Goal: Use online tool/utility: Utilize a website feature to perform a specific function

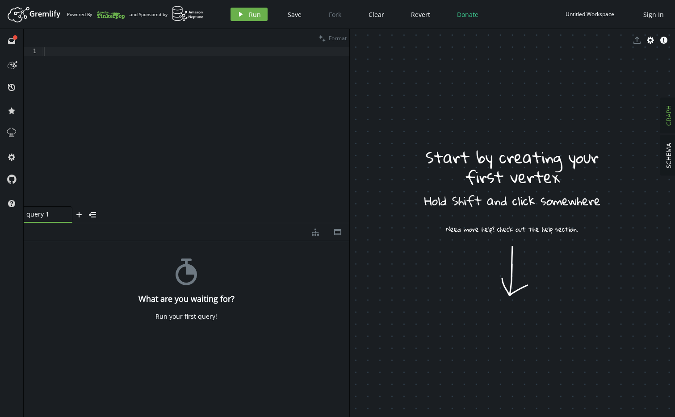
click at [97, 76] on div at bounding box center [195, 135] width 307 height 176
click at [107, 71] on div at bounding box center [195, 135] width 307 height 176
paste textarea "addE('LINKED_TO').from('bizX').to('bizLoy').property('type', 'HAS_LOYALTY')"
type textarea "addE('LINKED_TO').from('bizX').to('bizLoy').property('type', 'HAS_LOYALTY')"
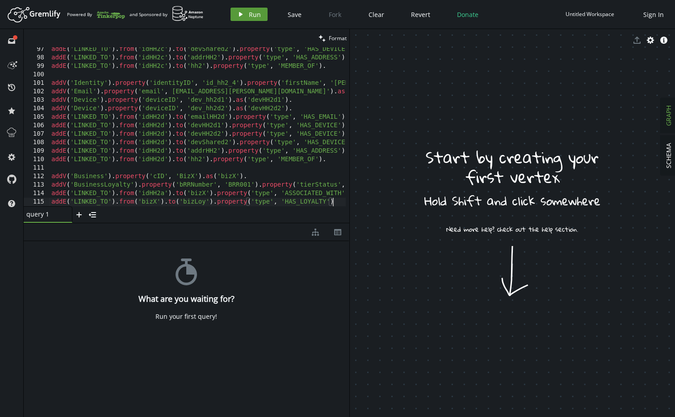
click at [249, 15] on span "Run" at bounding box center [255, 14] width 12 height 8
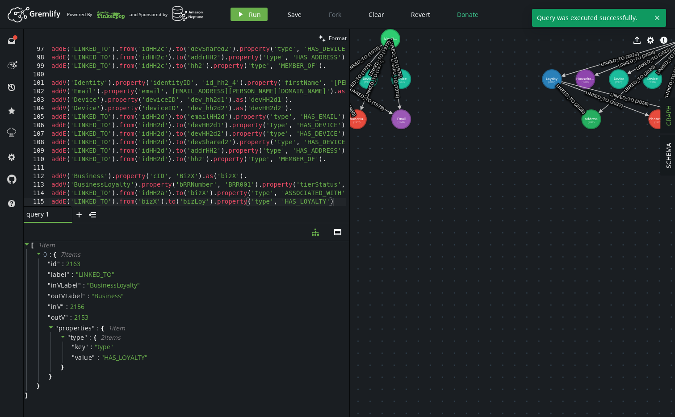
drag, startPoint x: 350, startPoint y: 220, endPoint x: 149, endPoint y: 226, distance: 200.6
click at [149, 226] on div "clean Format addE('LINKED_TO').from('bizX').to('bizLoy').property('type', 'HAS_…" at bounding box center [349, 223] width 651 height 388
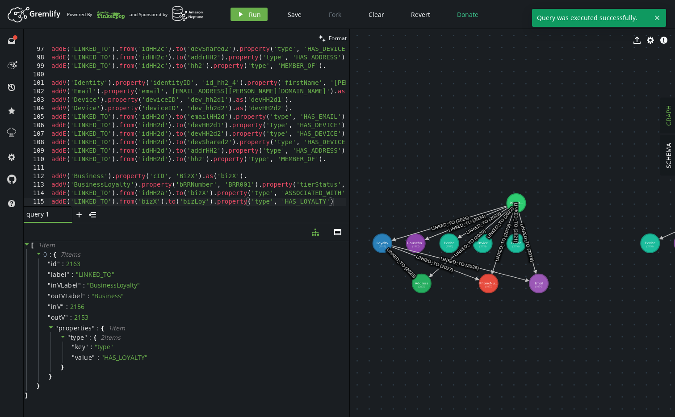
drag, startPoint x: 558, startPoint y: 136, endPoint x: 441, endPoint y: 292, distance: 195.0
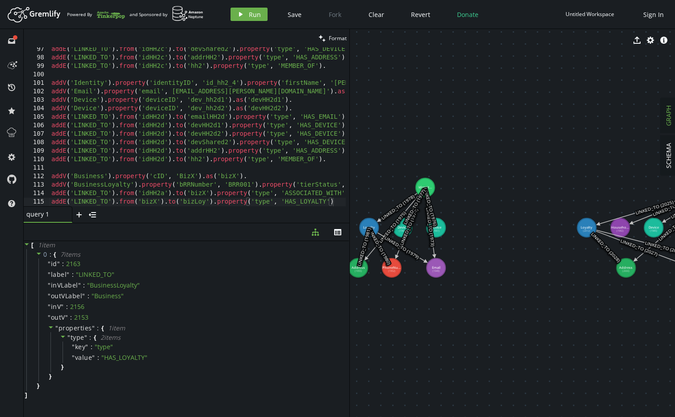
drag, startPoint x: 645, startPoint y: 178, endPoint x: 540, endPoint y: 178, distance: 104.5
click at [674, 161] on html "Artboard Created with Sketch. Powered By and Sponsored by play Run Save Fork Cl…" at bounding box center [337, 208] width 675 height 417
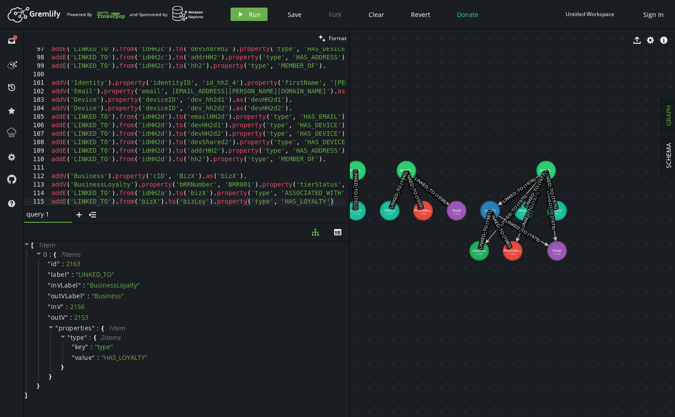
drag, startPoint x: 613, startPoint y: 170, endPoint x: 620, endPoint y: 163, distance: 9.5
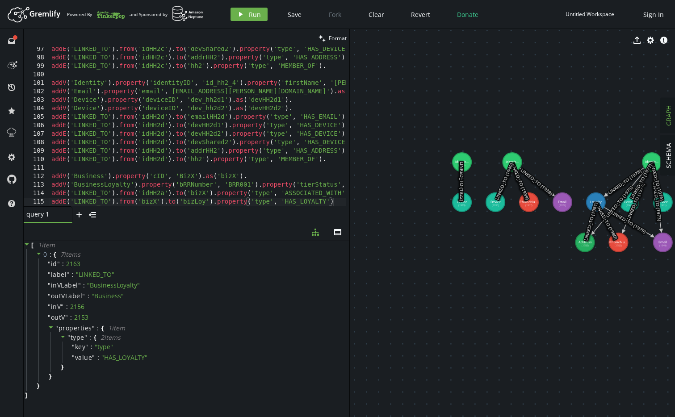
drag, startPoint x: 446, startPoint y: 133, endPoint x: 523, endPoint y: 137, distance: 76.9
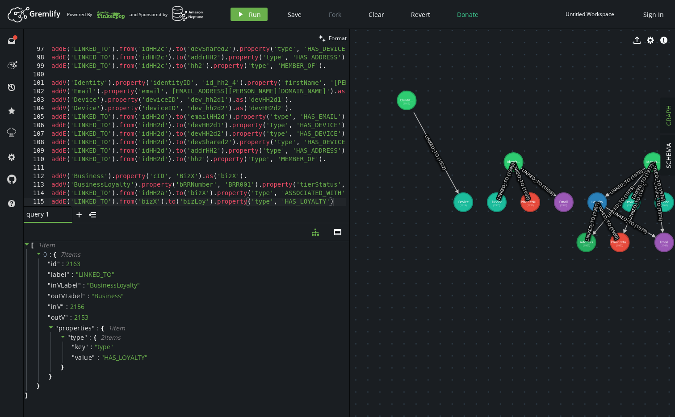
drag, startPoint x: 463, startPoint y: 159, endPoint x: 397, endPoint y: 92, distance: 93.5
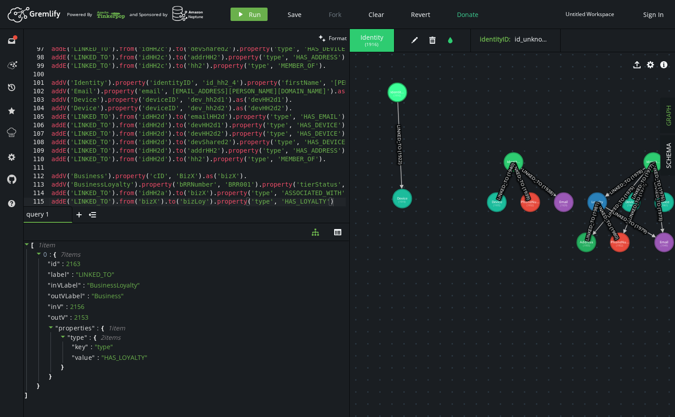
drag, startPoint x: 385, startPoint y: 205, endPoint x: 402, endPoint y: 199, distance: 17.7
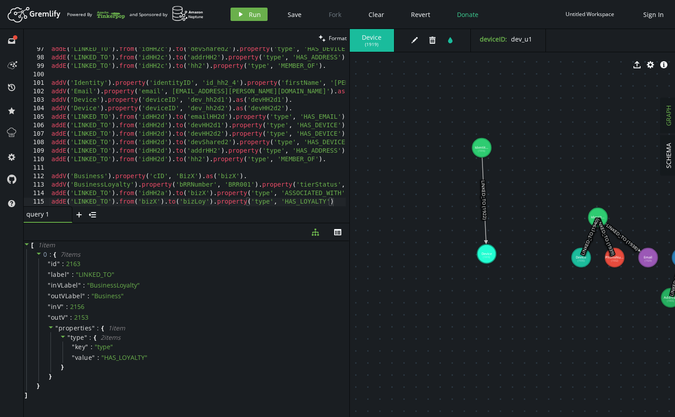
drag, startPoint x: 353, startPoint y: 140, endPoint x: 438, endPoint y: 195, distance: 101.0
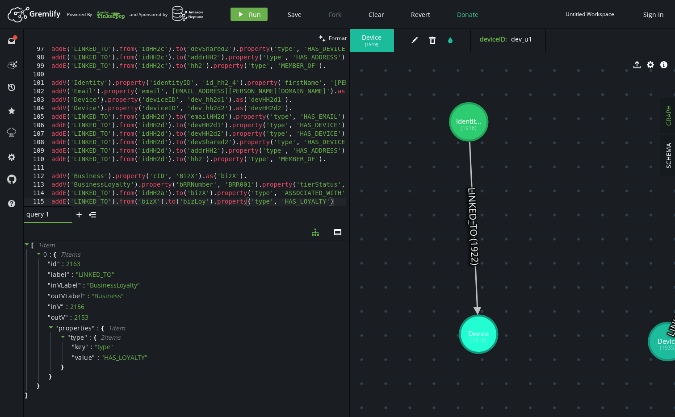
drag, startPoint x: 464, startPoint y: 171, endPoint x: 420, endPoint y: 217, distance: 63.2
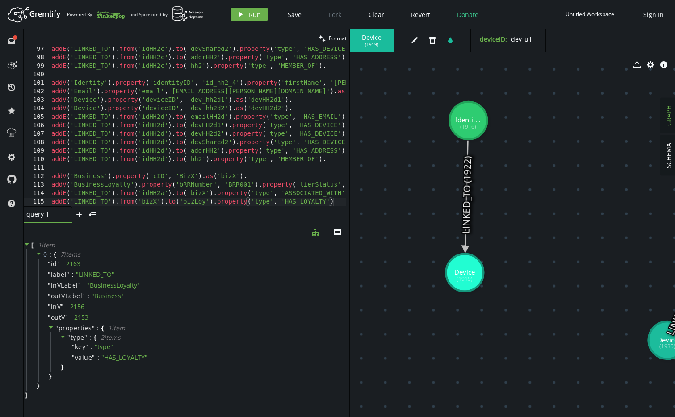
drag, startPoint x: 477, startPoint y: 332, endPoint x: 465, endPoint y: 272, distance: 61.1
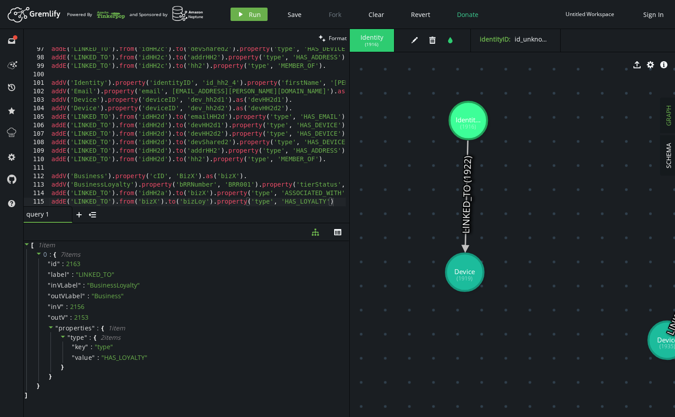
click at [468, 190] on icon at bounding box center [466, 195] width 3 height 109
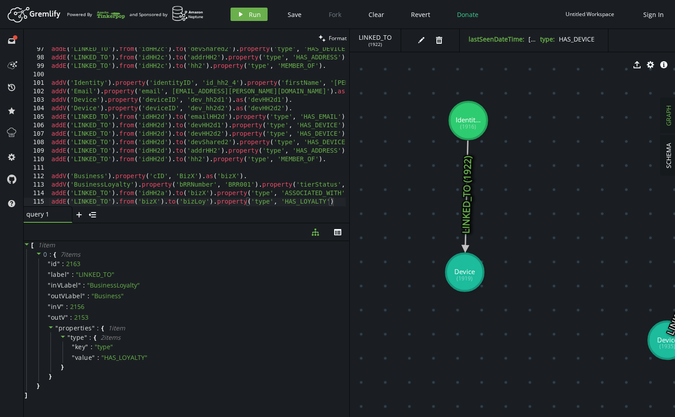
click at [466, 198] on icon at bounding box center [466, 195] width 3 height 109
click at [420, 41] on icon "button" at bounding box center [421, 40] width 6 height 6
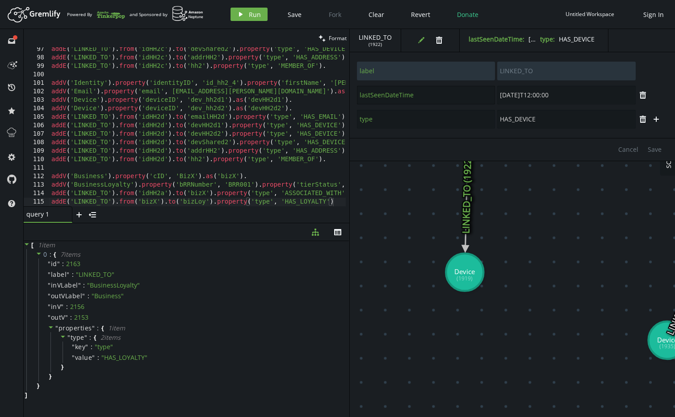
drag, startPoint x: 425, startPoint y: 96, endPoint x: 356, endPoint y: 96, distance: 68.8
click at [356, 96] on div "lastSeenDateTime [DATE]T12:00:00" at bounding box center [496, 95] width 280 height 20
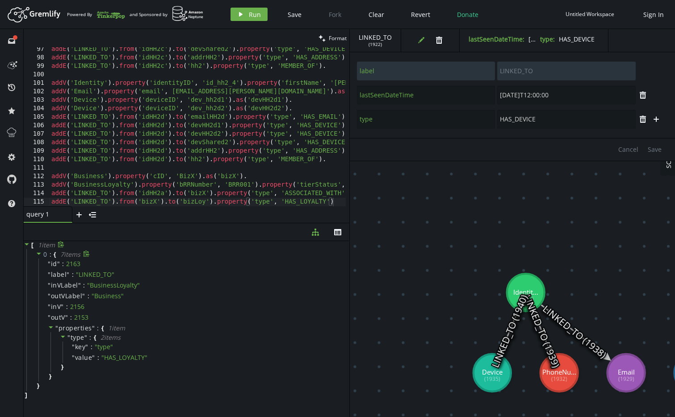
drag, startPoint x: 523, startPoint y: 233, endPoint x: 348, endPoint y: 265, distance: 178.1
click at [348, 265] on div "clean Format addE('LINKED_TO').from('bizX').to('bizLoy').property('type', 'HAS_…" at bounding box center [349, 223] width 651 height 388
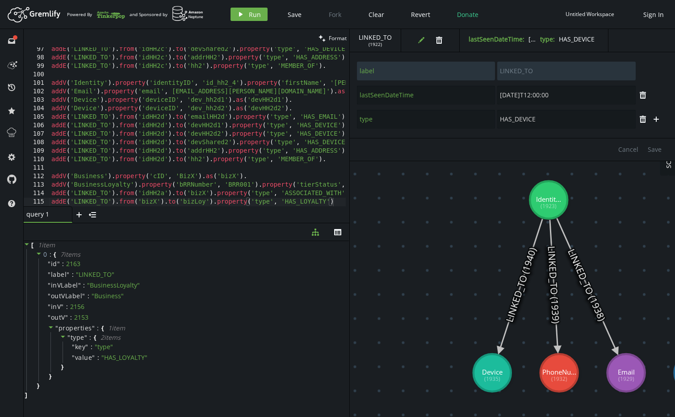
drag, startPoint x: 523, startPoint y: 284, endPoint x: 548, endPoint y: 200, distance: 87.2
type input "firstName"
type input "[PERSON_NAME]"
type input "lastName"
type input "[PERSON_NAME]"
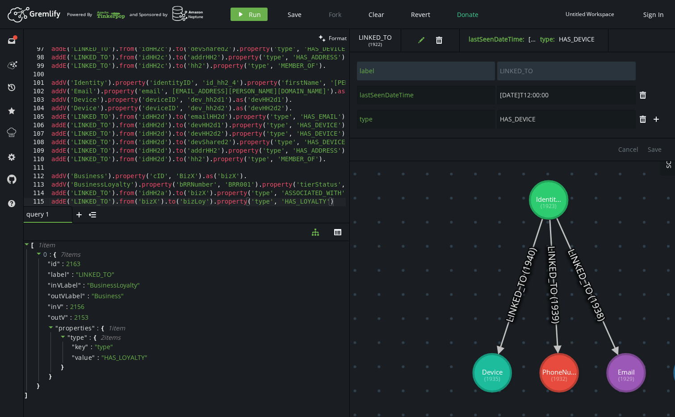
type input "identityID"
type input "id_k1"
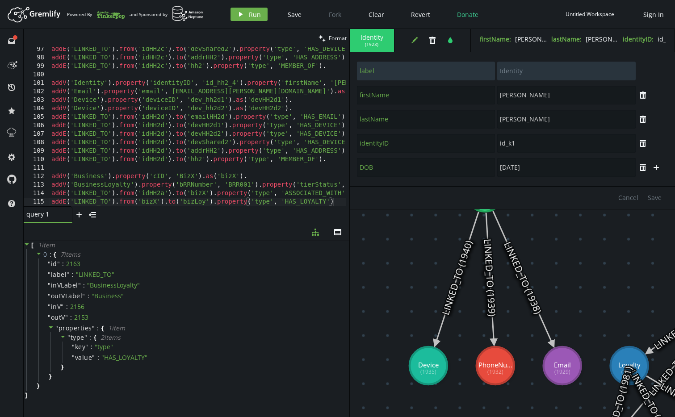
drag, startPoint x: 457, startPoint y: 308, endPoint x: 398, endPoint y: 297, distance: 59.8
type input "phoneNumber"
type input "+15550000001"
type input "label"
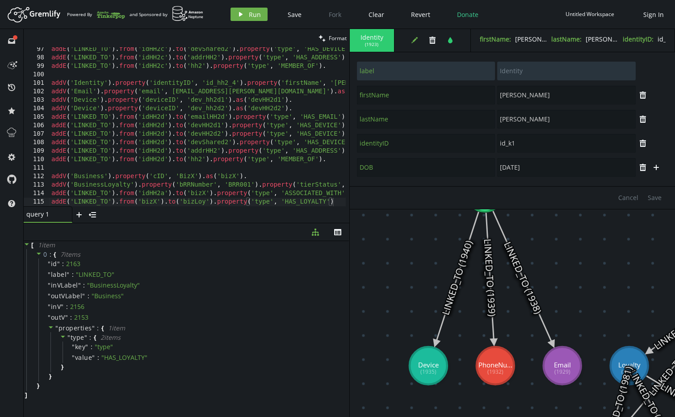
type input "PhoneNumber"
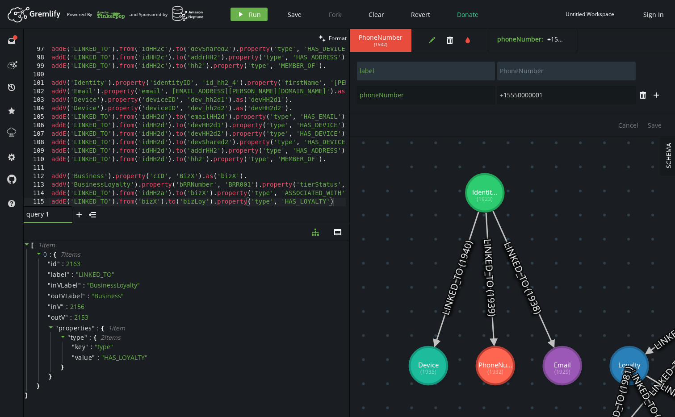
drag, startPoint x: 493, startPoint y: 275, endPoint x: 490, endPoint y: 235, distance: 39.8
click at [493, 275] on icon at bounding box center [490, 278] width 8 height 130
type input "type"
type input "HAS_PHONE"
type input "label"
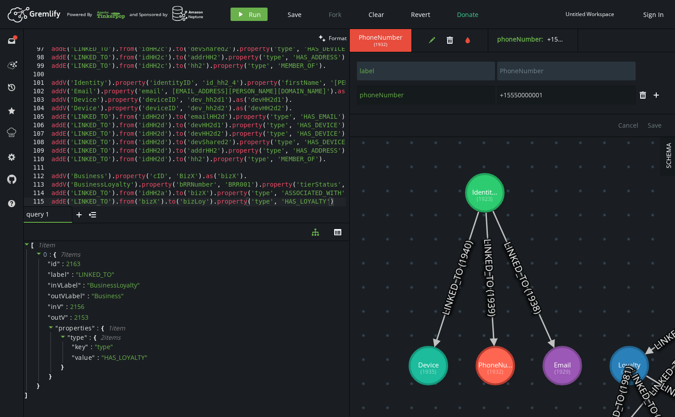
type input "LINKED_TO"
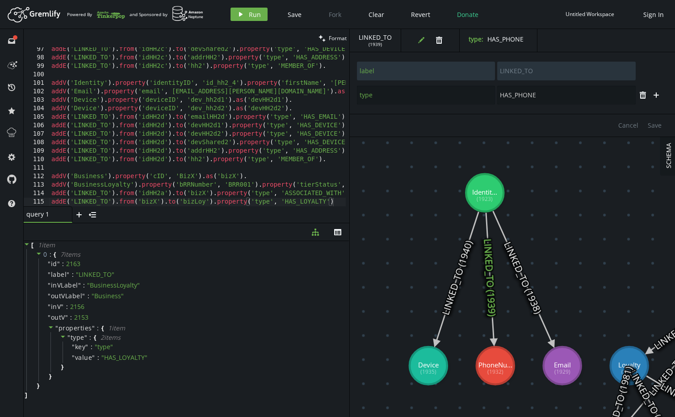
type input "firstName"
type input "[PERSON_NAME]"
type input "lastName"
type input "[PERSON_NAME]"
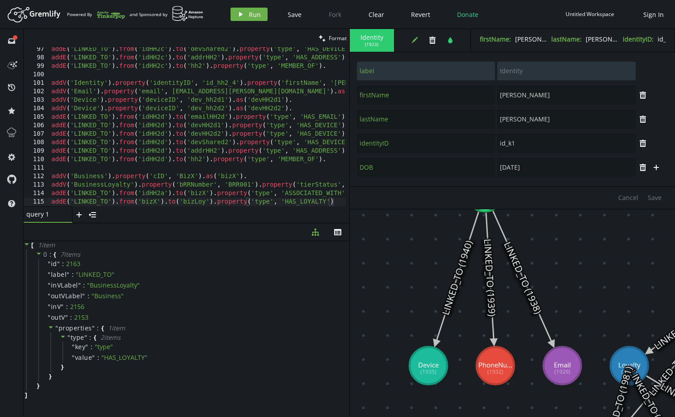
type input "label"
type input "Email"
type input "email"
type input "[PERSON_NAME][EMAIL_ADDRESS][DOMAIN_NAME]"
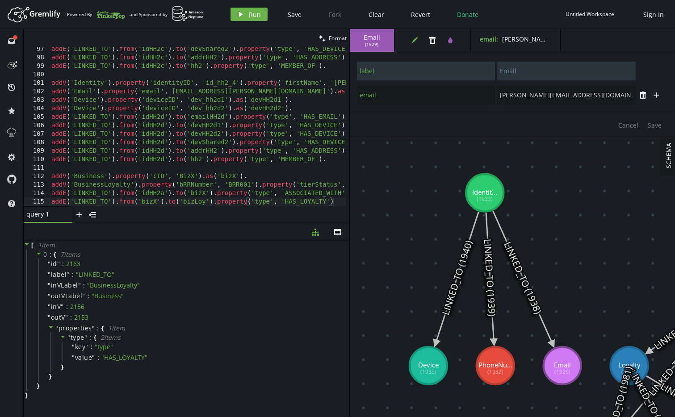
type input "firstName"
type input "[PERSON_NAME]"
type input "lastName"
type input "[PERSON_NAME]"
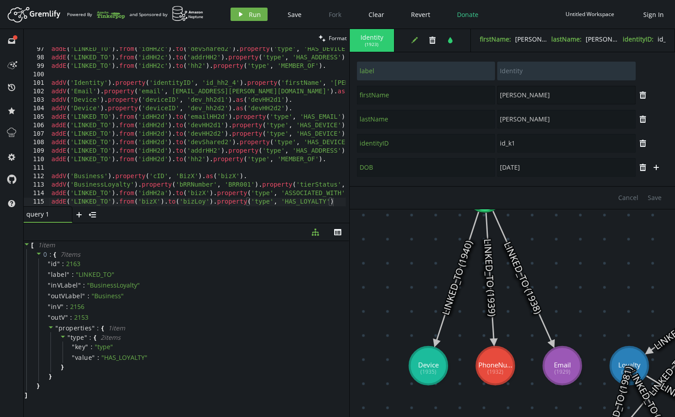
click at [513, 95] on input "[PERSON_NAME]" at bounding box center [566, 95] width 138 height 19
click at [516, 110] on input "[PERSON_NAME]" at bounding box center [566, 119] width 138 height 19
drag, startPoint x: 513, startPoint y: 145, endPoint x: 498, endPoint y: 146, distance: 14.8
click at [498, 146] on input "id_k1" at bounding box center [566, 143] width 138 height 19
drag, startPoint x: 519, startPoint y: 170, endPoint x: 490, endPoint y: 167, distance: 28.8
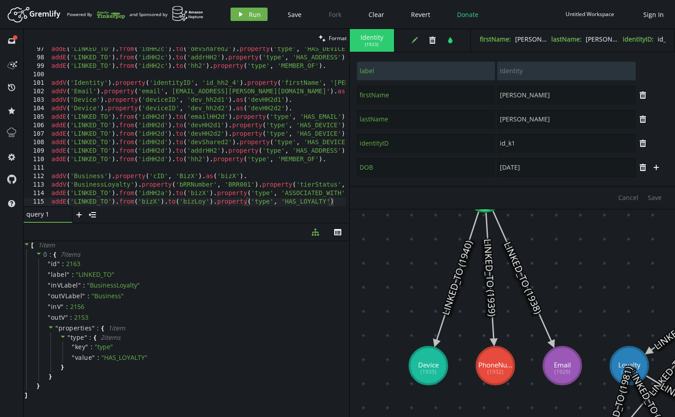
click at [490, 167] on div "DOB [DEMOGRAPHIC_DATA]" at bounding box center [496, 168] width 280 height 20
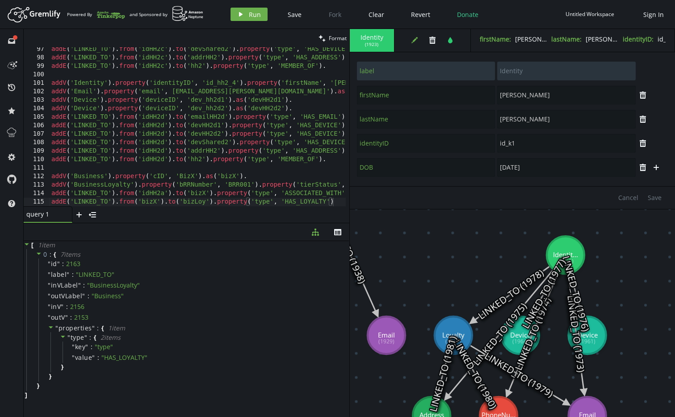
drag, startPoint x: 564, startPoint y: 277, endPoint x: 393, endPoint y: 253, distance: 173.2
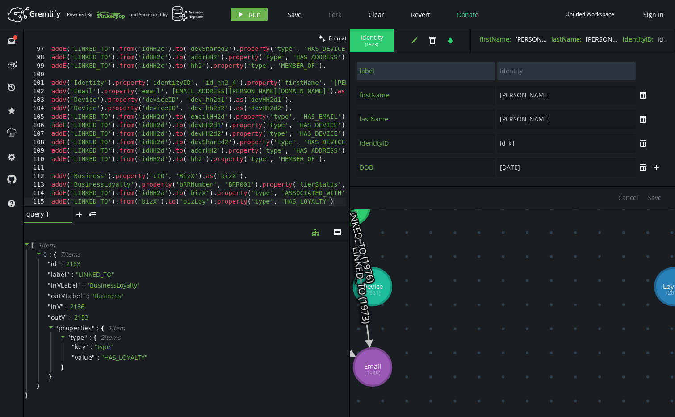
drag, startPoint x: 592, startPoint y: 314, endPoint x: 398, endPoint y: 270, distance: 199.2
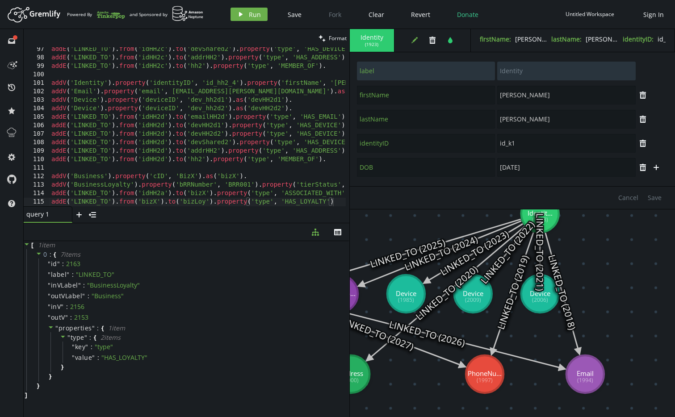
drag, startPoint x: 528, startPoint y: 310, endPoint x: 355, endPoint y: 325, distance: 174.0
click at [355, 325] on icon at bounding box center [377, 333] width 172 height 65
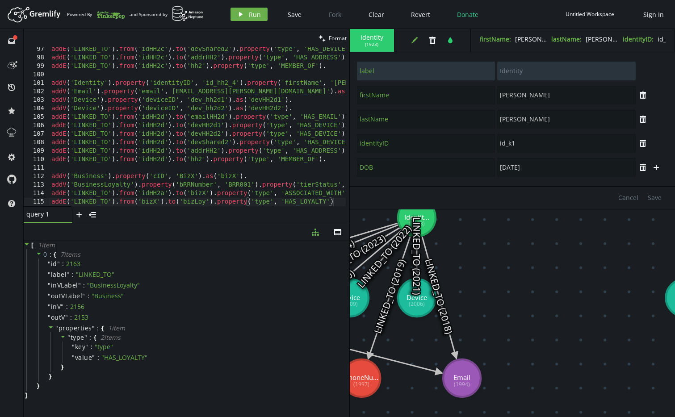
drag, startPoint x: 571, startPoint y: 293, endPoint x: 470, endPoint y: 291, distance: 101.0
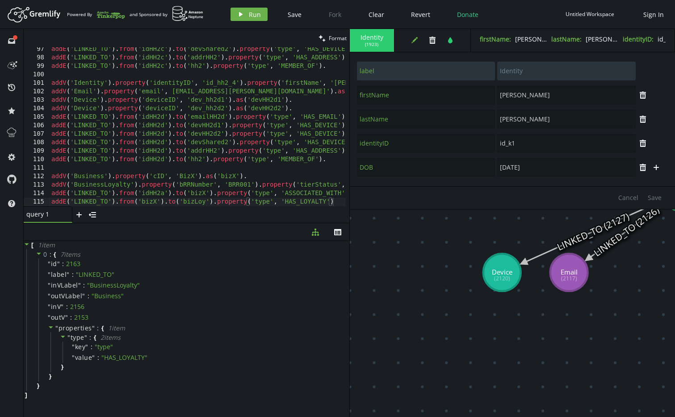
drag, startPoint x: 390, startPoint y: 277, endPoint x: 482, endPoint y: 277, distance: 92.0
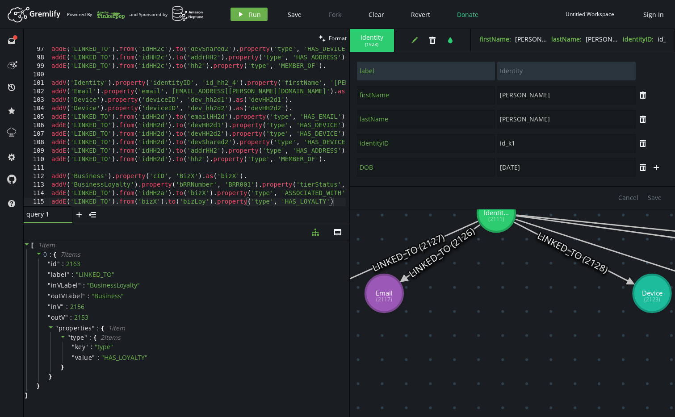
drag, startPoint x: 503, startPoint y: 289, endPoint x: 419, endPoint y: 284, distance: 84.1
click at [344, 300] on div "clean Format addE('LINKED_TO').from('bizX').to('bizLoy').property('type', 'HAS_…" at bounding box center [349, 223] width 651 height 388
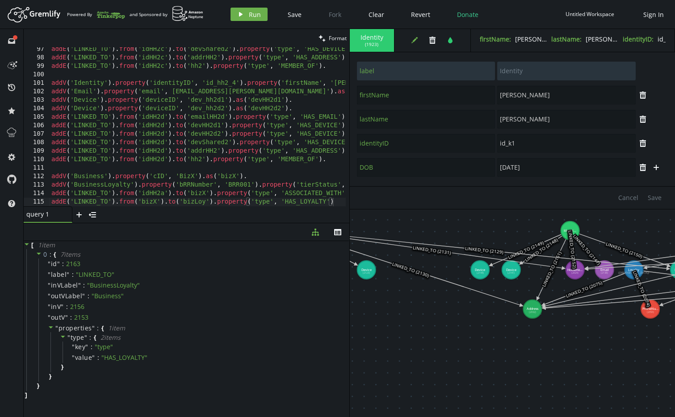
drag, startPoint x: 361, startPoint y: 289, endPoint x: 370, endPoint y: 290, distance: 9.4
click at [341, 286] on div "clean Format addE('LINKED_TO').from('bizX').to('bizLoy').property('type', 'HAS_…" at bounding box center [349, 223] width 651 height 388
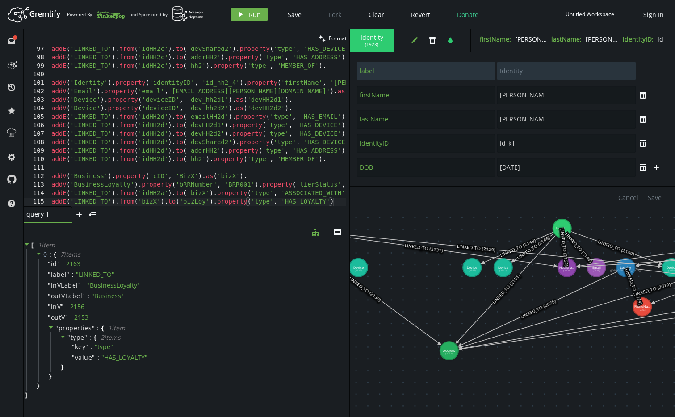
drag, startPoint x: 524, startPoint y: 308, endPoint x: 449, endPoint y: 351, distance: 86.4
type input "zip"
type input "88888"
type input "country"
type input "US"
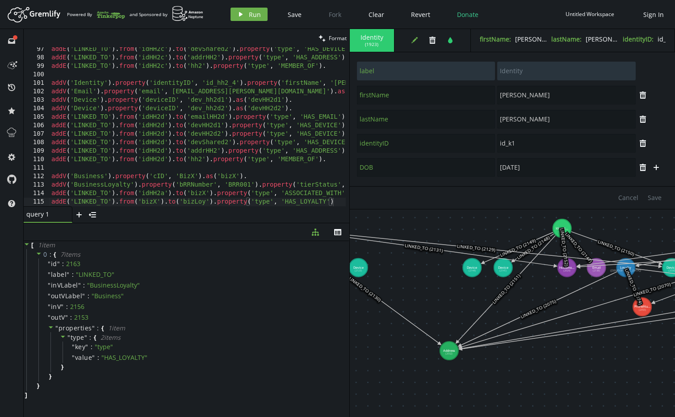
type input "Address"
type input "city"
type input "Gotham"
type input "street"
type input "[STREET_ADDRESS]"
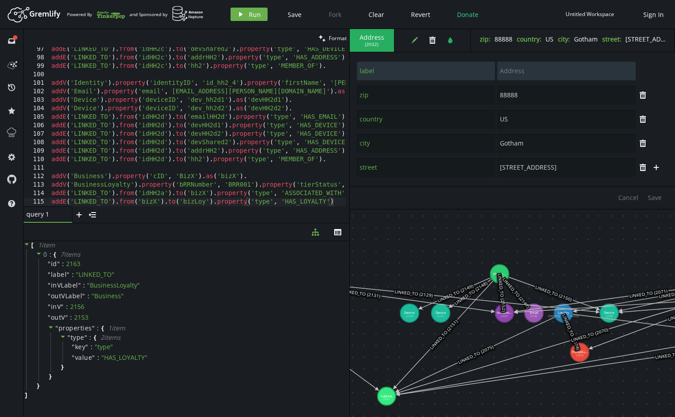
drag, startPoint x: 554, startPoint y: 358, endPoint x: 495, endPoint y: 405, distance: 75.0
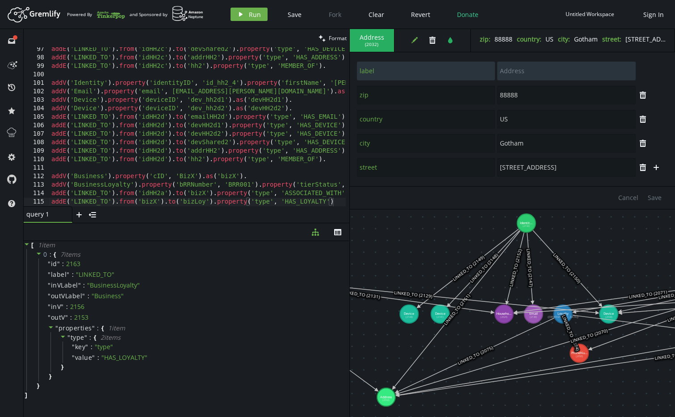
drag, startPoint x: 503, startPoint y: 261, endPoint x: 526, endPoint y: 223, distance: 44.3
type input "firstName"
type input "[PERSON_NAME]"
type input "lastName"
type input "[PERSON_NAME]"
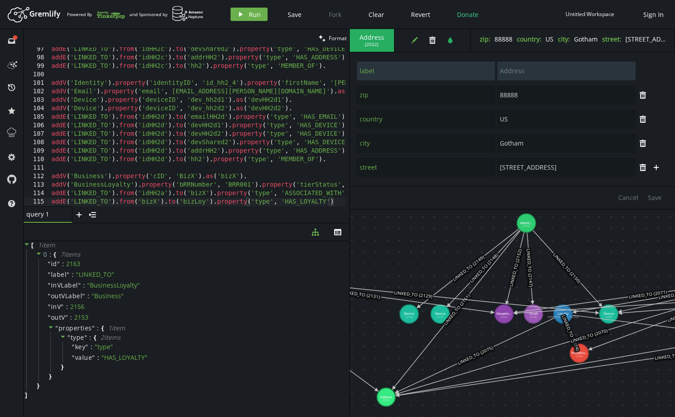
type input "Identity"
type input "identityID"
type input "id_hh2_4"
type input "DOB"
type input "[DATE]"
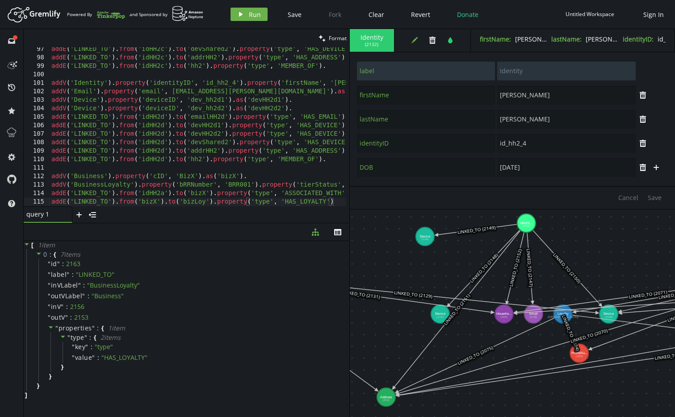
drag, startPoint x: 411, startPoint y: 312, endPoint x: 424, endPoint y: 236, distance: 77.4
type input "label"
type input "Device"
type input "deviceID"
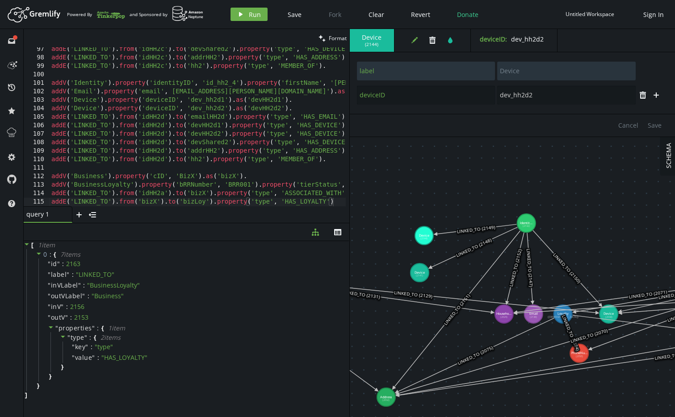
drag, startPoint x: 438, startPoint y: 315, endPoint x: 419, endPoint y: 273, distance: 46.2
type input "dev_hh2d1"
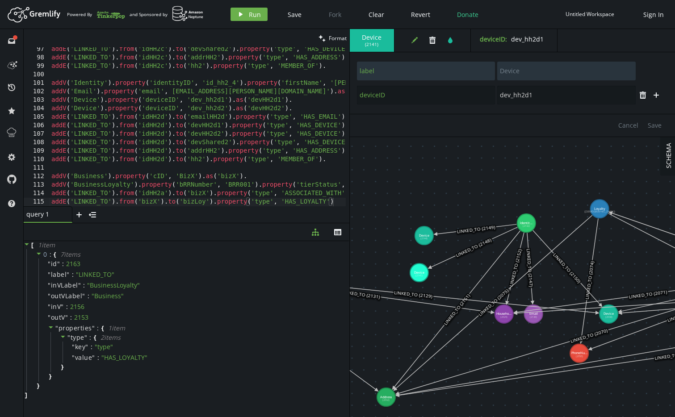
drag, startPoint x: 565, startPoint y: 308, endPoint x: 599, endPoint y: 209, distance: 104.8
type input "rrNumber"
type input "LOY_HH2A"
type input "enrolledDate"
type input "[DATE]"
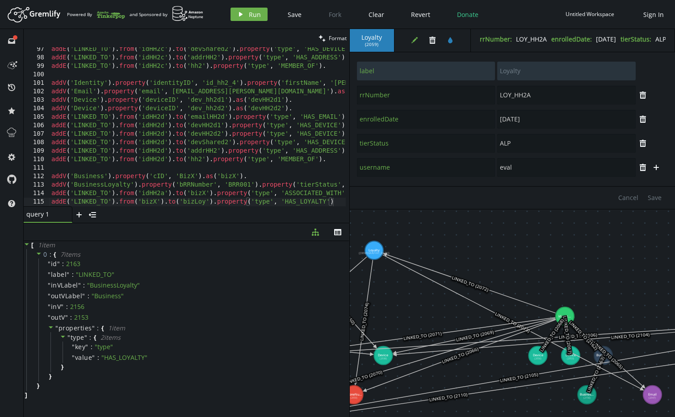
drag, startPoint x: 535, startPoint y: 287, endPoint x: 470, endPoint y: 320, distance: 72.7
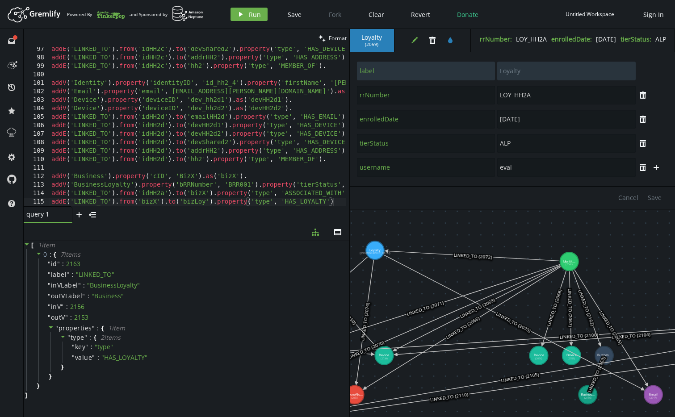
drag, startPoint x: 563, startPoint y: 312, endPoint x: 569, endPoint y: 262, distance: 50.4
type input "firstName"
type input "Eva"
type input "lastName"
type input "[PERSON_NAME]"
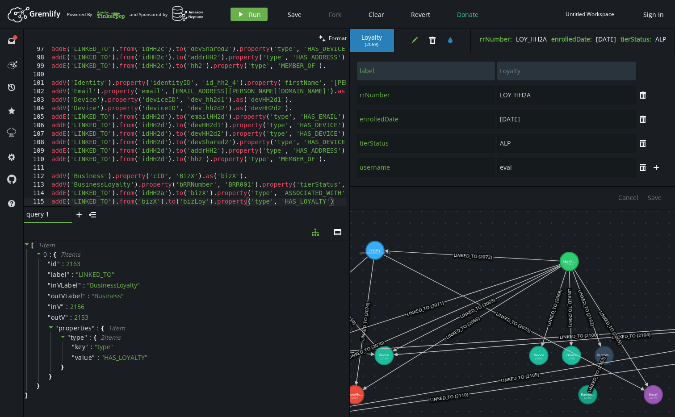
type input "identityID"
type input "id_hh2_1"
type input "DOB"
type input "[DATE]"
type input "label"
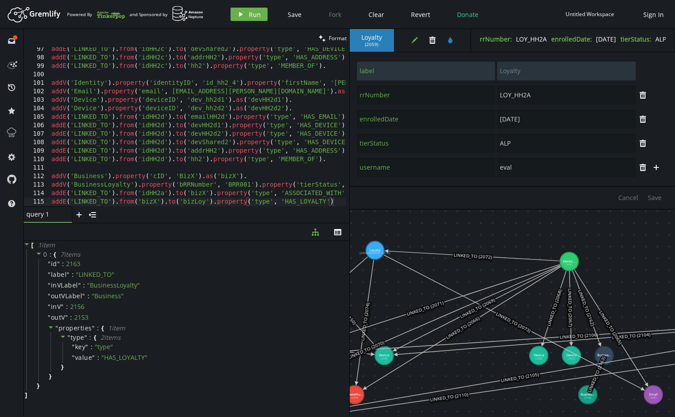
type input "Identity"
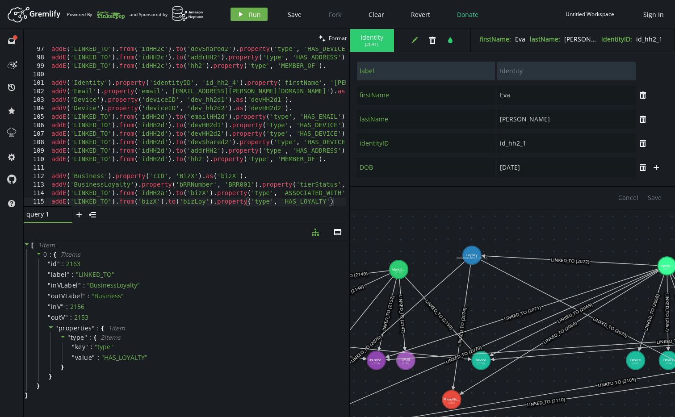
drag, startPoint x: 462, startPoint y: 240, endPoint x: 489, endPoint y: 253, distance: 29.4
type input "username"
type input "eval"
type input "rrNumber"
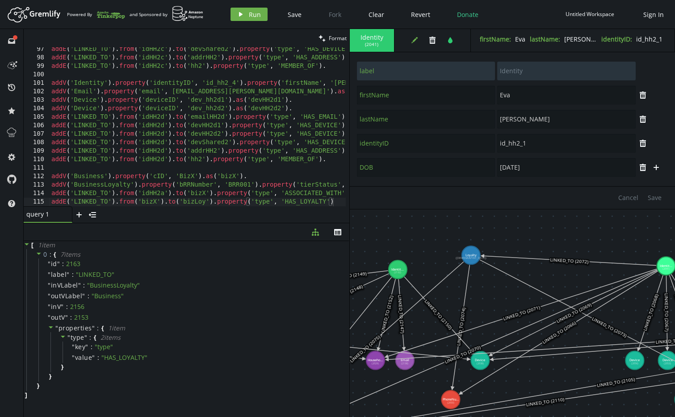
type input "LOY_HH2A"
type input "enrolledDate"
type input "[DATE]"
type input "label"
type input "Loyalty"
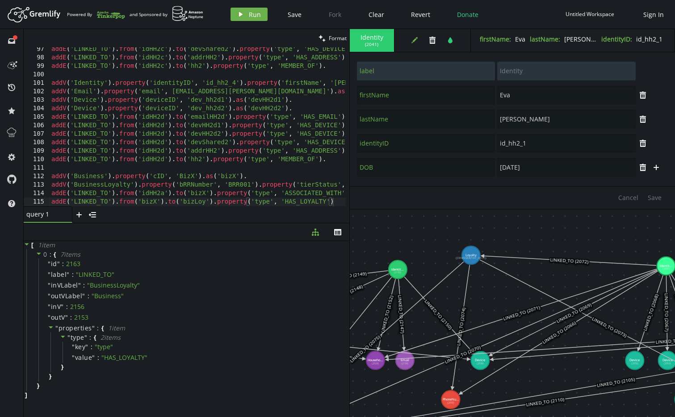
type input "tierStatus"
type input "ALP"
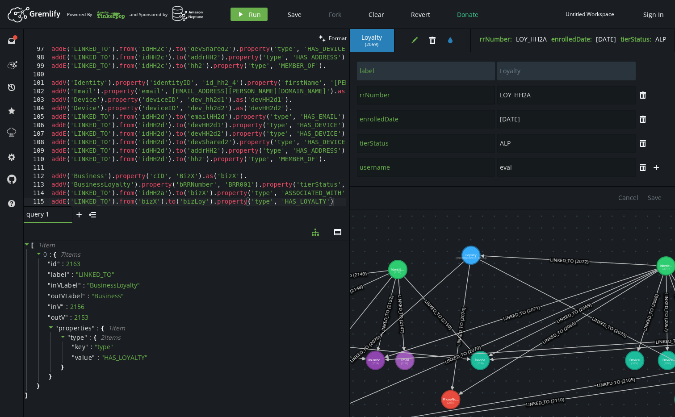
drag, startPoint x: 397, startPoint y: 99, endPoint x: 361, endPoint y: 97, distance: 35.3
click at [361, 97] on input "rrNumber" at bounding box center [426, 95] width 138 height 19
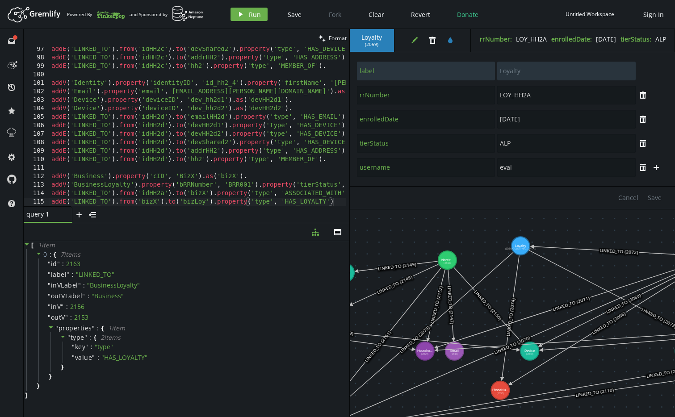
drag, startPoint x: 519, startPoint y: 248, endPoint x: 569, endPoint y: 239, distance: 50.5
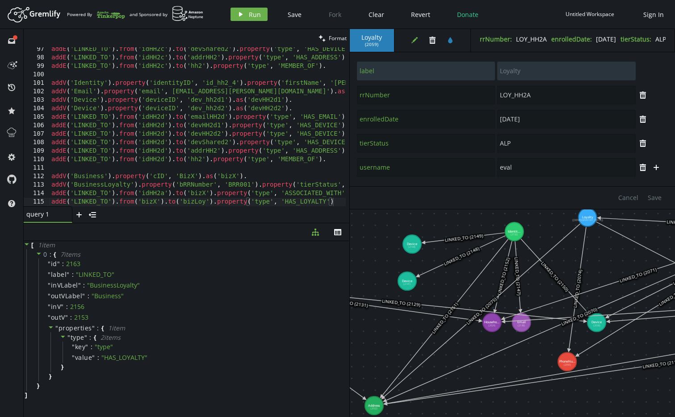
drag, startPoint x: 539, startPoint y: 284, endPoint x: 603, endPoint y: 256, distance: 70.4
type input "city"
type input "Gotham"
type input "street"
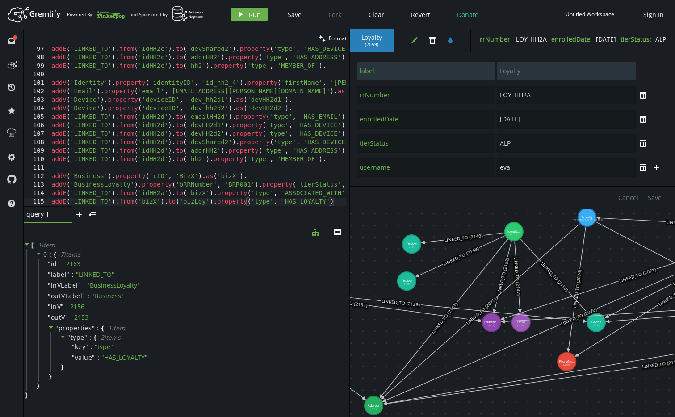
type input "[STREET_ADDRESS]"
type input "zip"
type input "88888"
type input "country"
type input "US"
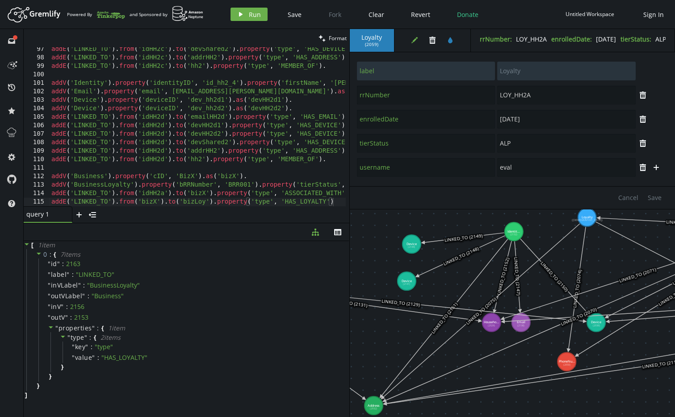
type input "label"
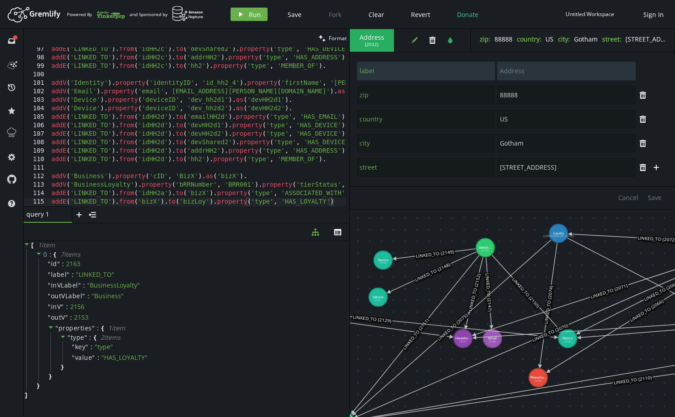
drag, startPoint x: 540, startPoint y: 234, endPoint x: 512, endPoint y: 250, distance: 32.8
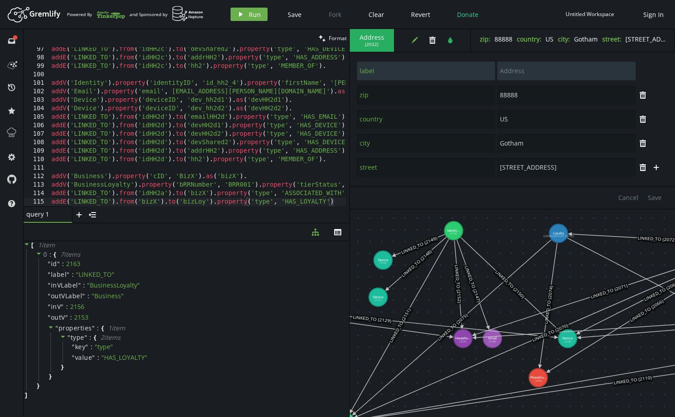
drag, startPoint x: 477, startPoint y: 248, endPoint x: 458, endPoint y: 239, distance: 21.4
type input "Identity"
type input "firstName"
type input "[PERSON_NAME]"
type input "lastName"
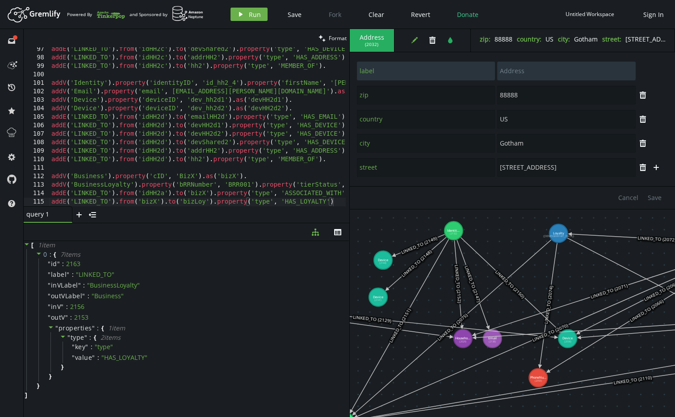
type input "[PERSON_NAME]"
type input "identityID"
type input "id_hh2_4"
type input "DOB"
type input "[DATE]"
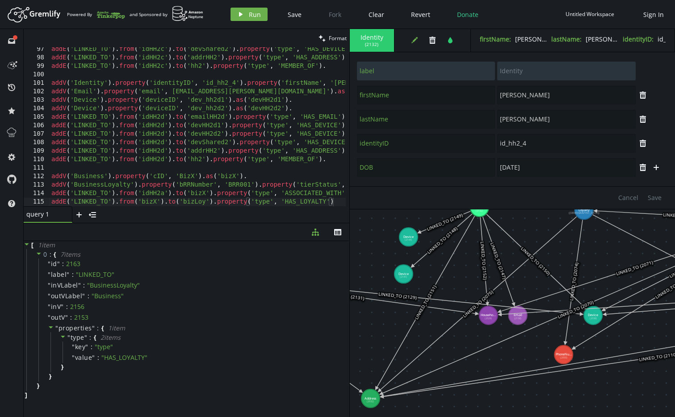
drag, startPoint x: 450, startPoint y: 310, endPoint x: 476, endPoint y: 286, distance: 35.4
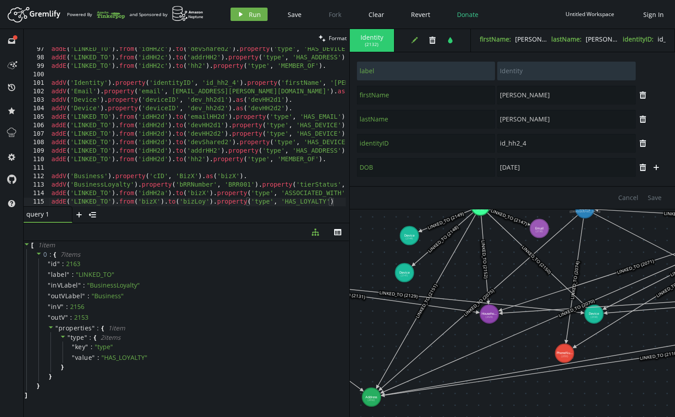
drag, startPoint x: 522, startPoint y: 316, endPoint x: 539, endPoint y: 228, distance: 90.0
type input "label"
type input "Email"
type input "email"
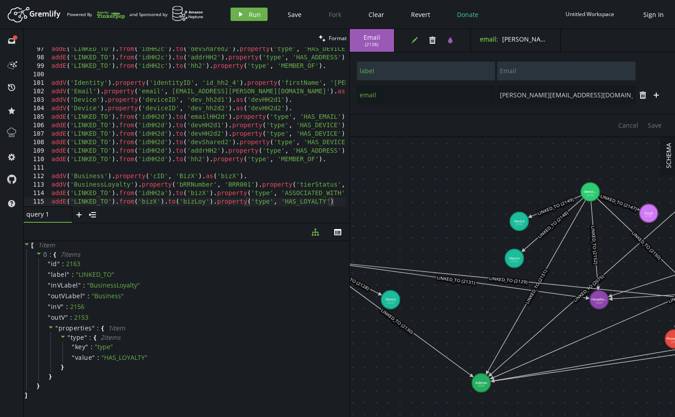
drag, startPoint x: 530, startPoint y: 286, endPoint x: 570, endPoint y: 275, distance: 41.8
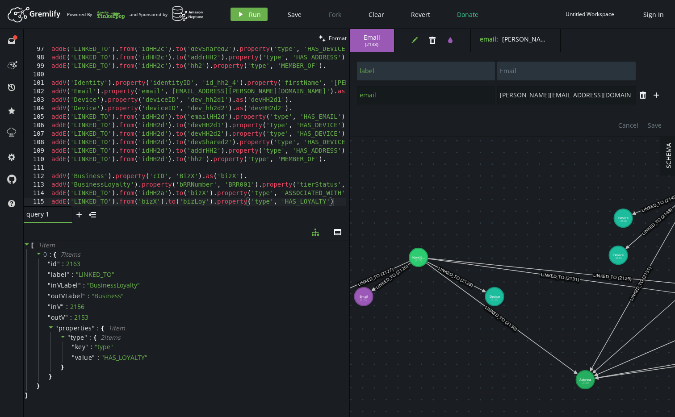
drag, startPoint x: 437, startPoint y: 313, endPoint x: 541, endPoint y: 310, distance: 104.1
drag, startPoint x: 382, startPoint y: 319, endPoint x: 405, endPoint y: 332, distance: 25.8
type input "[PERSON_NAME][EMAIL_ADDRESS][DOMAIN_NAME]"
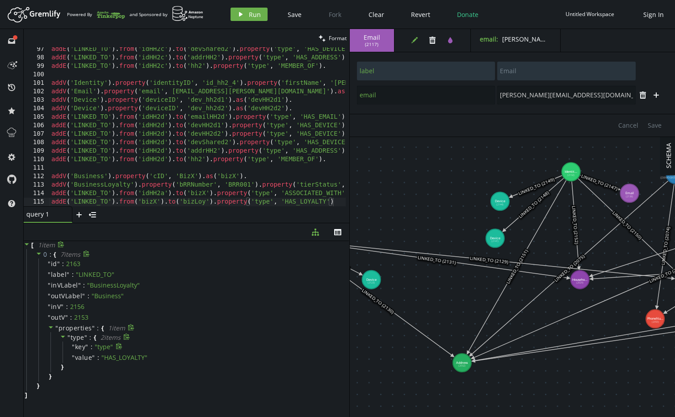
drag, startPoint x: 581, startPoint y: 355, endPoint x: 341, endPoint y: 344, distance: 240.1
click at [340, 345] on div "clean Format addE('LINKED_TO').from('bizX').to('bizLoy').property('type', 'HAS_…" at bounding box center [349, 223] width 651 height 388
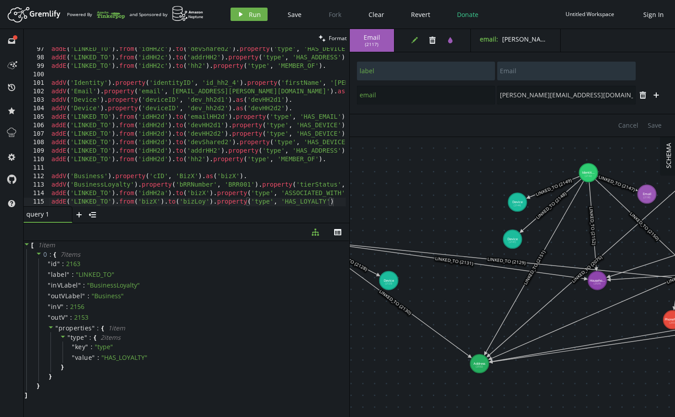
drag, startPoint x: 441, startPoint y: 294, endPoint x: 479, endPoint y: 295, distance: 37.5
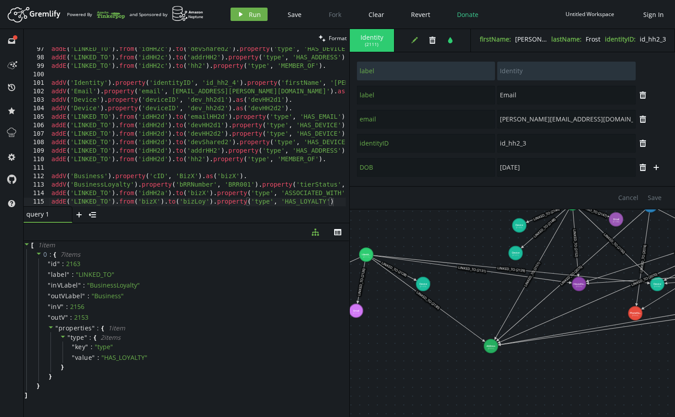
type input "firstName"
type input "[PERSON_NAME]"
type input "lastName"
type input "Frost"
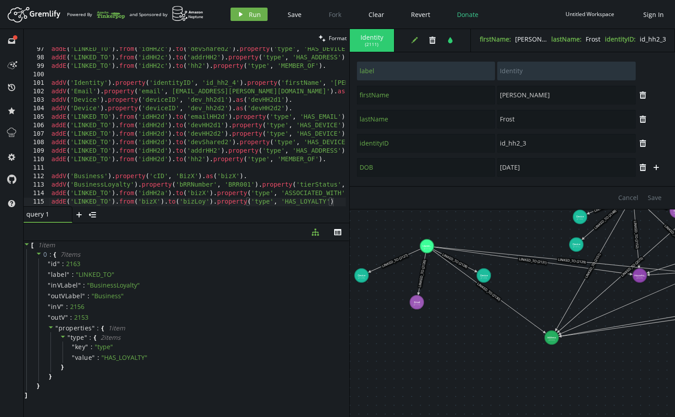
drag, startPoint x: 432, startPoint y: 352, endPoint x: 463, endPoint y: 348, distance: 31.1
type input "label"
type input "Device"
type input "deviceID"
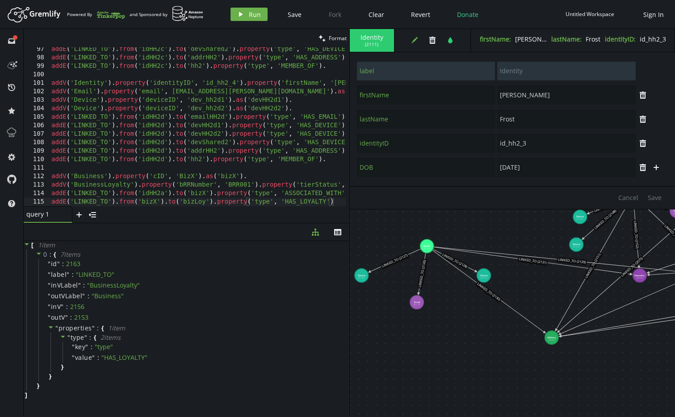
type input "dev_hh2c2"
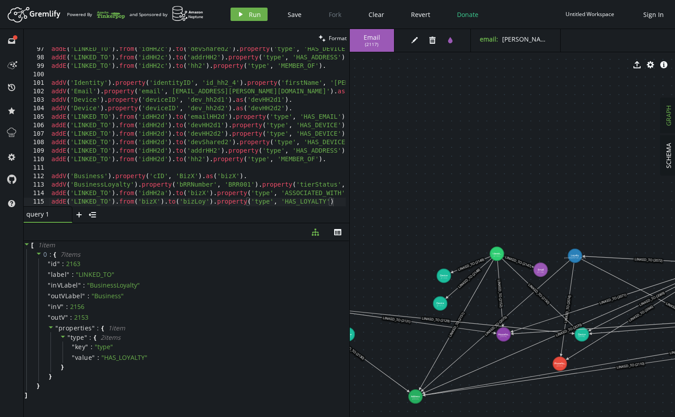
drag, startPoint x: 532, startPoint y: 292, endPoint x: 396, endPoint y: 351, distance: 148.4
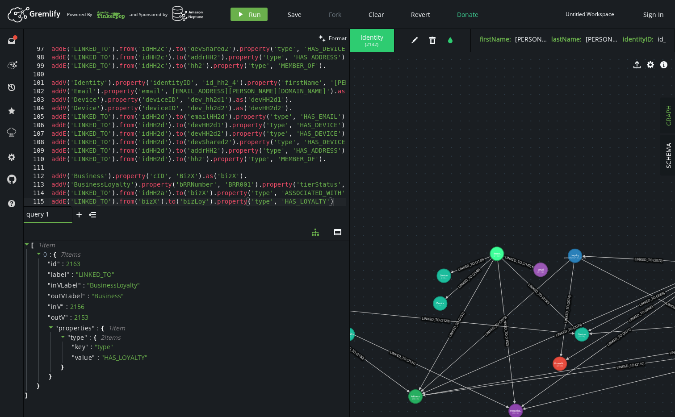
drag, startPoint x: 503, startPoint y: 332, endPoint x: 496, endPoint y: 392, distance: 60.3
drag, startPoint x: 419, startPoint y: 399, endPoint x: 410, endPoint y: 398, distance: 8.2
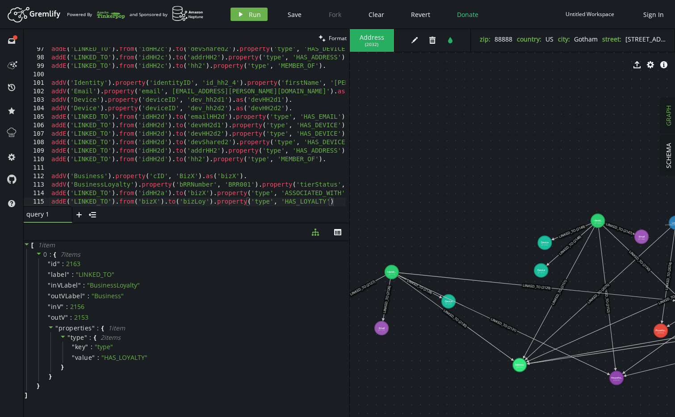
drag, startPoint x: 432, startPoint y: 385, endPoint x: 447, endPoint y: 343, distance: 44.6
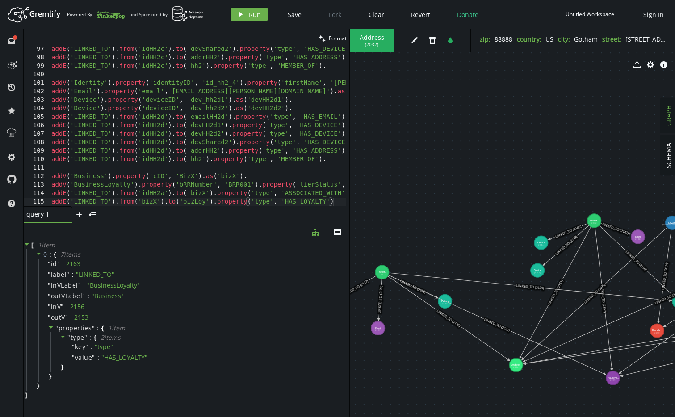
drag, startPoint x: 496, startPoint y: 310, endPoint x: 488, endPoint y: 321, distance: 13.8
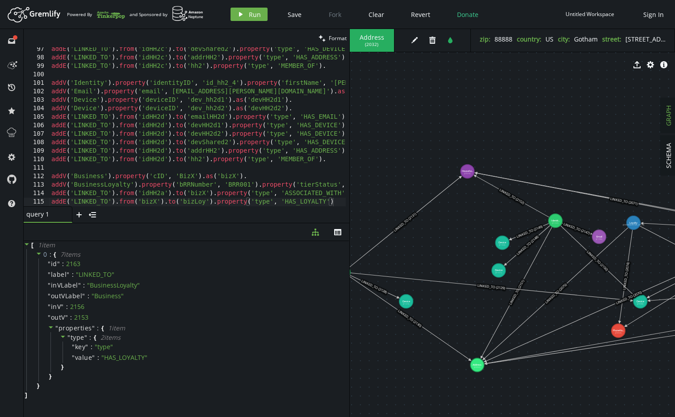
drag, startPoint x: 571, startPoint y: 377, endPoint x: 467, endPoint y: 171, distance: 231.5
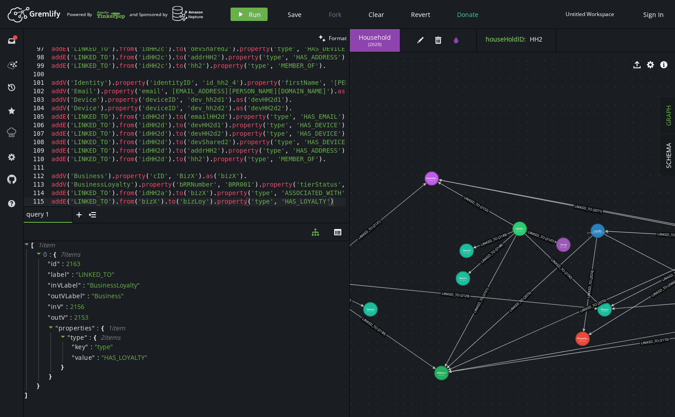
drag, startPoint x: 463, startPoint y: 244, endPoint x: 414, endPoint y: 261, distance: 52.1
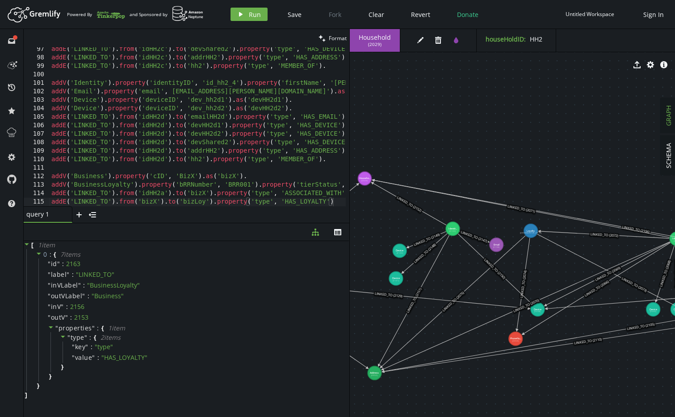
drag, startPoint x: 434, startPoint y: 220, endPoint x: 367, endPoint y: 220, distance: 67.0
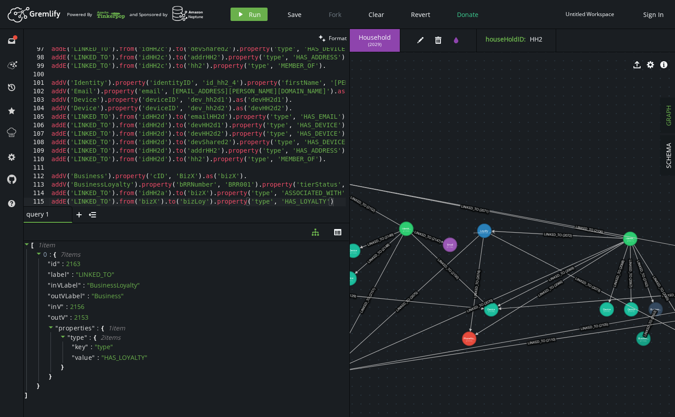
drag, startPoint x: 566, startPoint y: 188, endPoint x: 530, endPoint y: 187, distance: 35.7
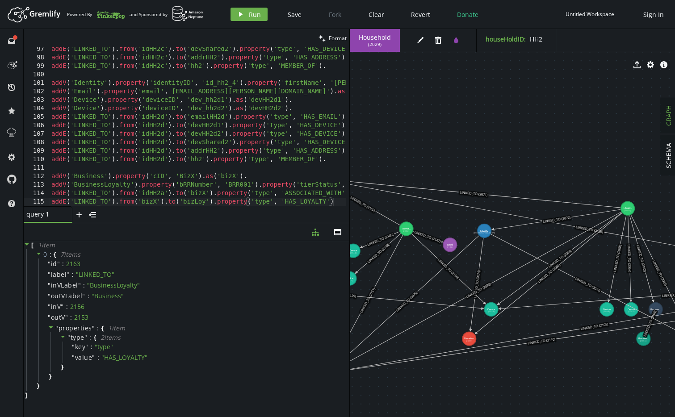
drag, startPoint x: 628, startPoint y: 217, endPoint x: 628, endPoint y: 209, distance: 8.0
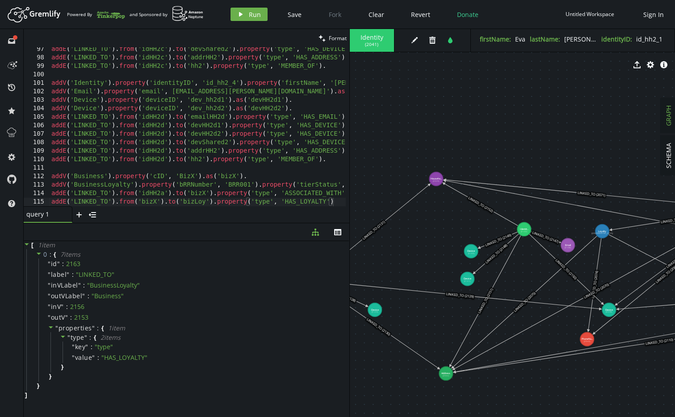
drag, startPoint x: 521, startPoint y: 164, endPoint x: 599, endPoint y: 165, distance: 77.3
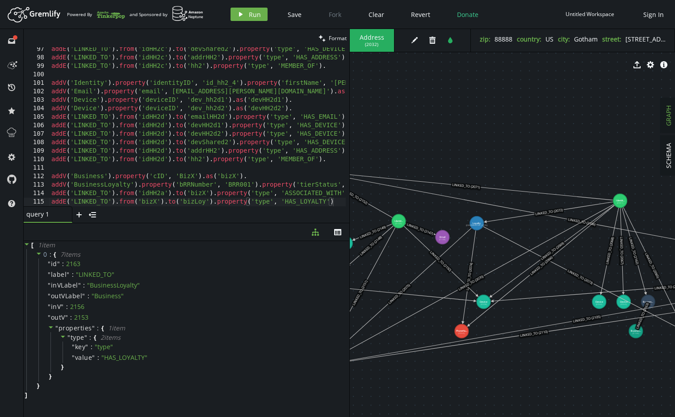
drag, startPoint x: 606, startPoint y: 166, endPoint x: 484, endPoint y: 158, distance: 121.8
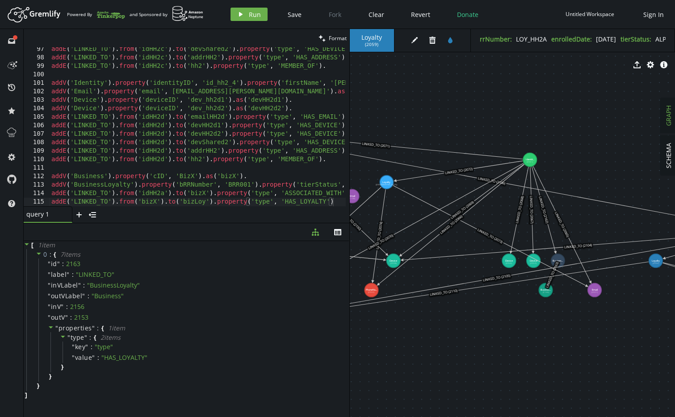
drag, startPoint x: 462, startPoint y: 352, endPoint x: 443, endPoint y: 344, distance: 20.8
drag, startPoint x: 594, startPoint y: 289, endPoint x: 481, endPoint y: 96, distance: 223.9
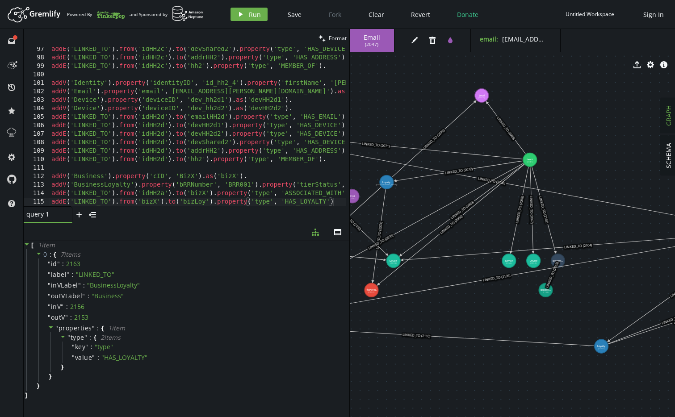
drag, startPoint x: 654, startPoint y: 266, endPoint x: 598, endPoint y: 350, distance: 101.1
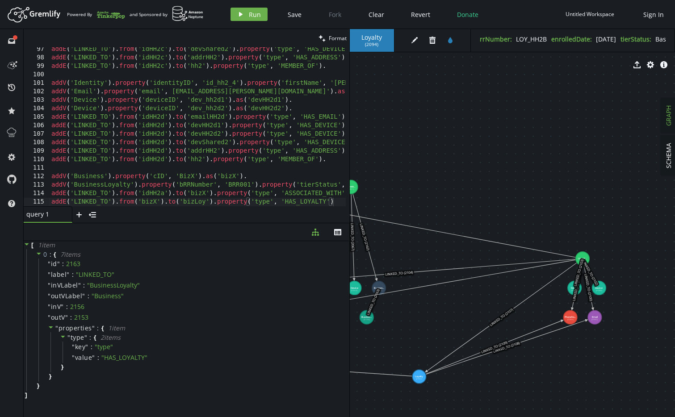
drag, startPoint x: 600, startPoint y: 177, endPoint x: 440, endPoint y: 194, distance: 161.3
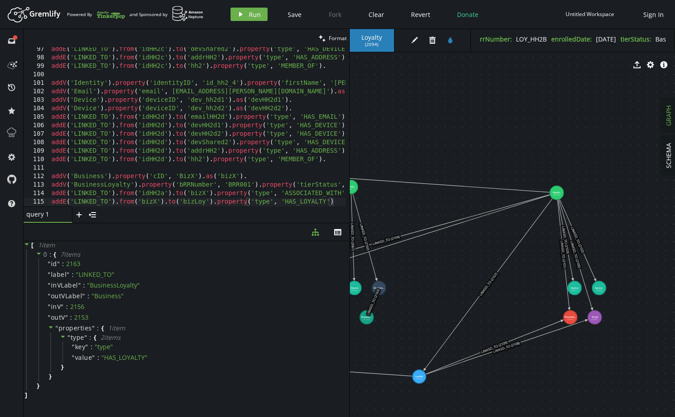
drag, startPoint x: 573, startPoint y: 238, endPoint x: 557, endPoint y: 193, distance: 47.9
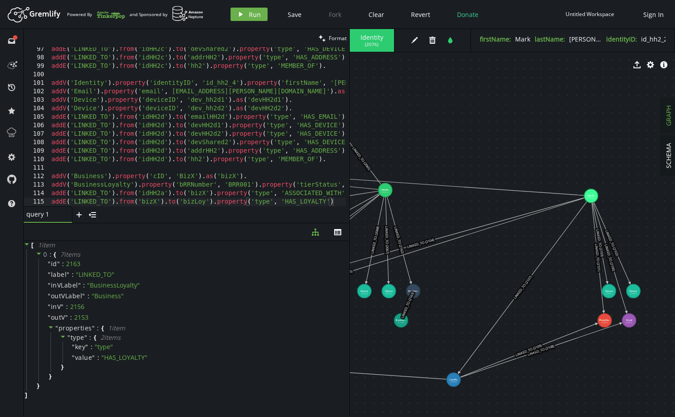
drag, startPoint x: 470, startPoint y: 170, endPoint x: 504, endPoint y: 173, distance: 34.5
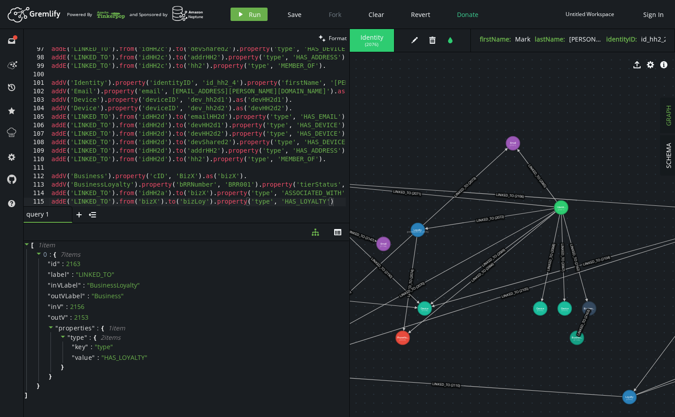
drag, startPoint x: 498, startPoint y: 167, endPoint x: 674, endPoint y: 185, distance: 176.8
click at [674, 185] on div "SCHEMA GRAPH Identity ( 2076 ) edit trash tint firstName : [PERSON_NAME] : [PER…" at bounding box center [513, 223] width 326 height 388
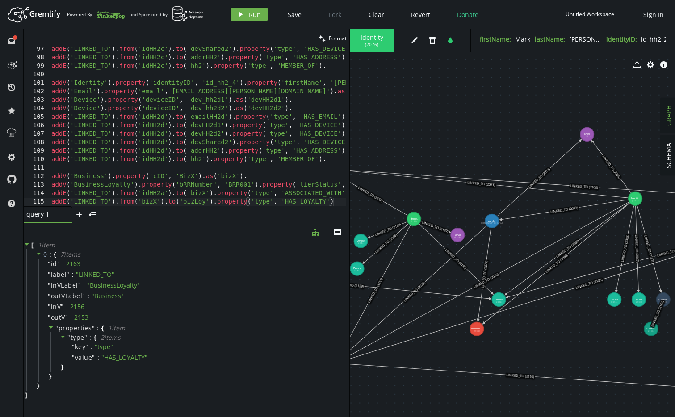
drag, startPoint x: 450, startPoint y: 245, endPoint x: 524, endPoint y: 235, distance: 74.8
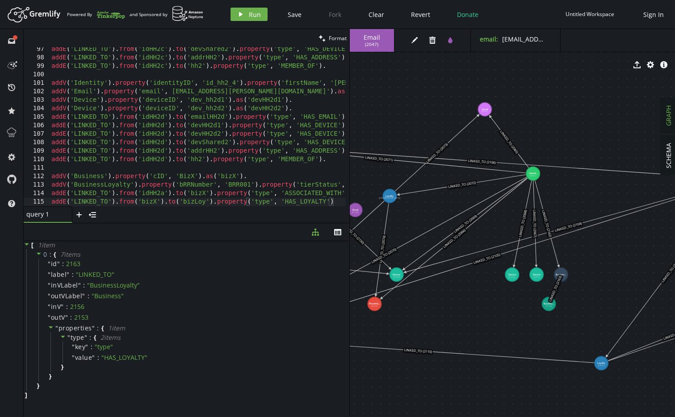
drag, startPoint x: 487, startPoint y: 156, endPoint x: 355, endPoint y: 126, distance: 135.9
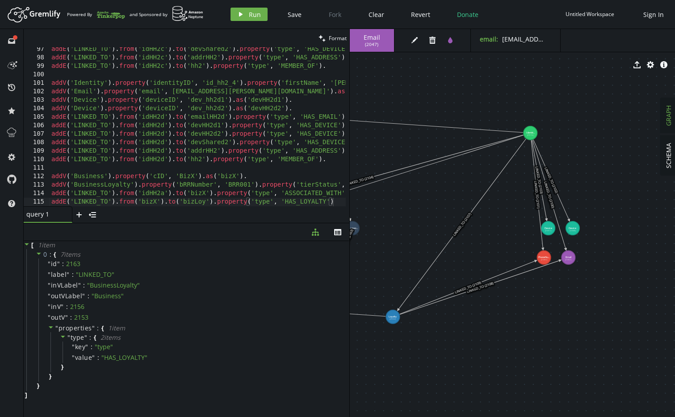
drag, startPoint x: 541, startPoint y: 270, endPoint x: 388, endPoint y: 234, distance: 157.0
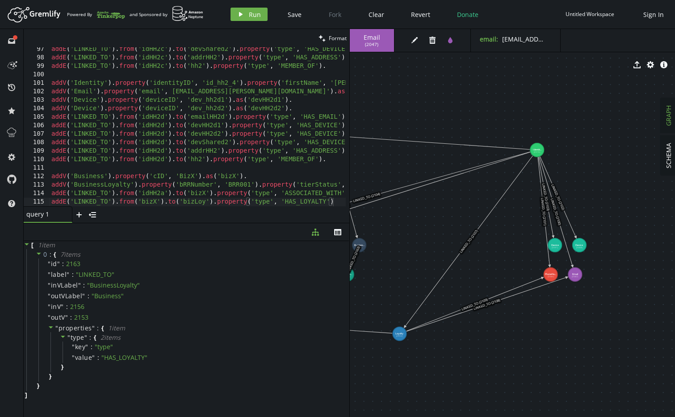
drag, startPoint x: 578, startPoint y: 276, endPoint x: 591, endPoint y: 308, distance: 33.8
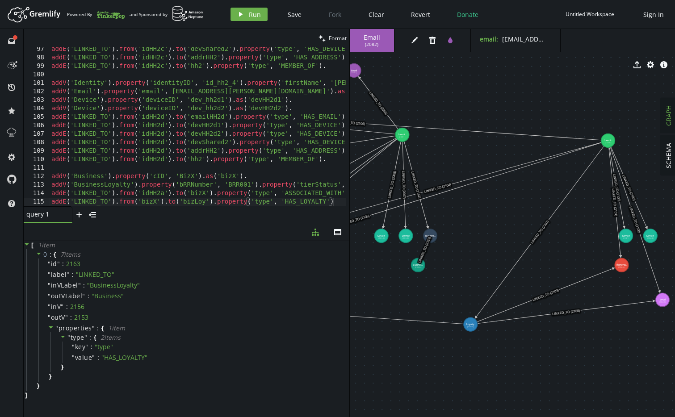
drag, startPoint x: 524, startPoint y: 254, endPoint x: 620, endPoint y: 229, distance: 99.3
click at [674, 229] on html "Artboard Created with Sketch. Powered By and Sponsored by play Run Save Fork Cl…" at bounding box center [337, 208] width 675 height 417
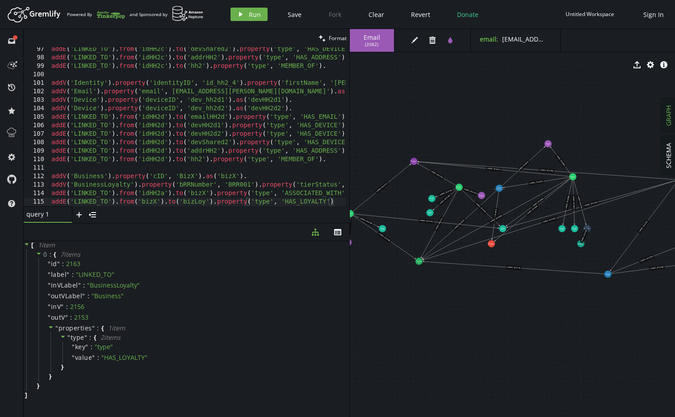
drag, startPoint x: 517, startPoint y: 246, endPoint x: 490, endPoint y: 311, distance: 70.5
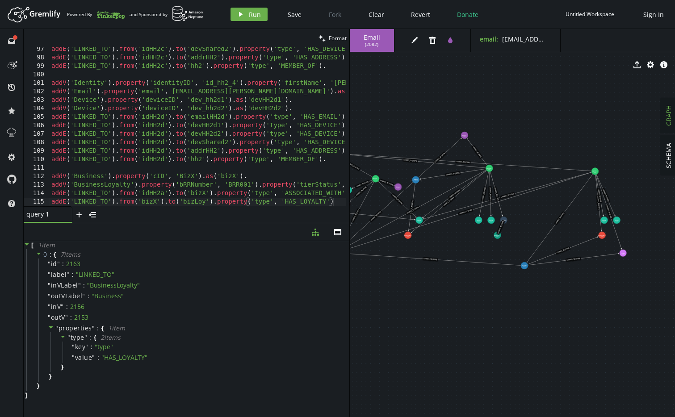
drag, startPoint x: 438, startPoint y: 318, endPoint x: 381, endPoint y: 311, distance: 57.7
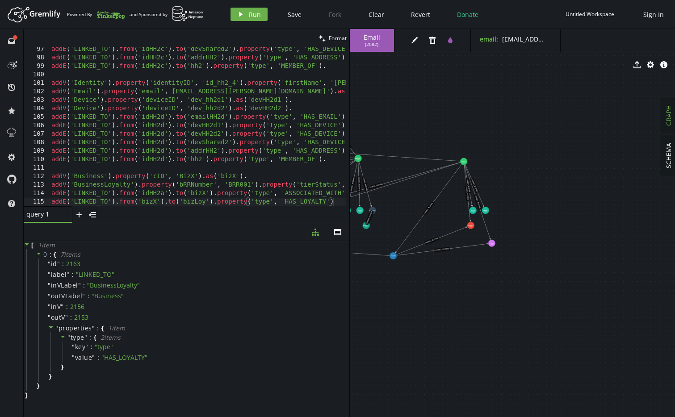
drag, startPoint x: 516, startPoint y: 315, endPoint x: 405, endPoint y: 304, distance: 111.8
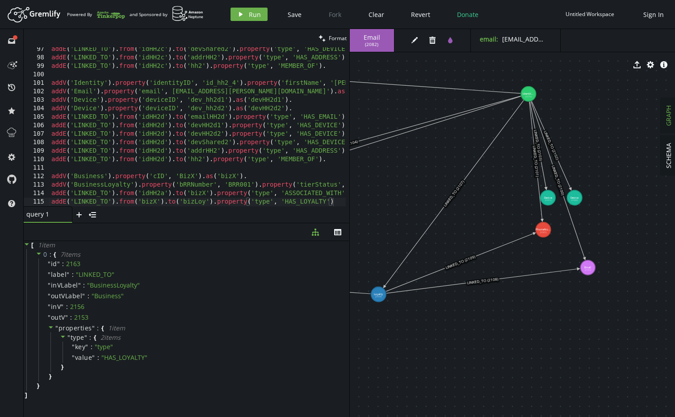
drag, startPoint x: 493, startPoint y: 259, endPoint x: 555, endPoint y: 299, distance: 73.7
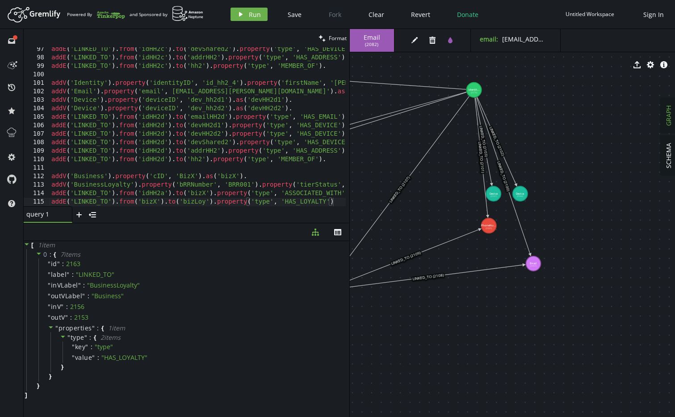
drag, startPoint x: 566, startPoint y: 305, endPoint x: 526, endPoint y: 272, distance: 51.5
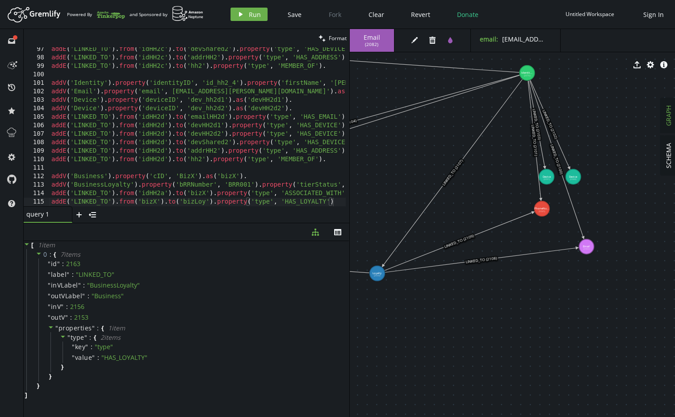
drag, startPoint x: 524, startPoint y: 289, endPoint x: 577, endPoint y: 268, distance: 56.6
type textarea "addV('Business').property('cID', 'BizX').as('bizX')."
click at [274, 173] on div "addE ( 'LINKED_TO' ) . from ( 'idHH2c' ) . to ( 'devShared2' ) . property ( 'ty…" at bounding box center [453, 131] width 807 height 172
click at [431, 42] on icon "trash" at bounding box center [432, 40] width 7 height 7
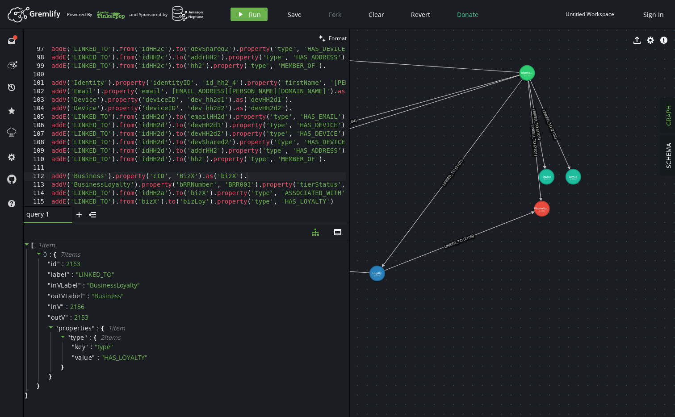
click at [365, 6] on div "Artboard Created with Sketch. Powered By and Sponsored by play Run Save Fork Cl…" at bounding box center [337, 14] width 666 height 18
click at [373, 17] on span "Clear" at bounding box center [376, 14] width 16 height 8
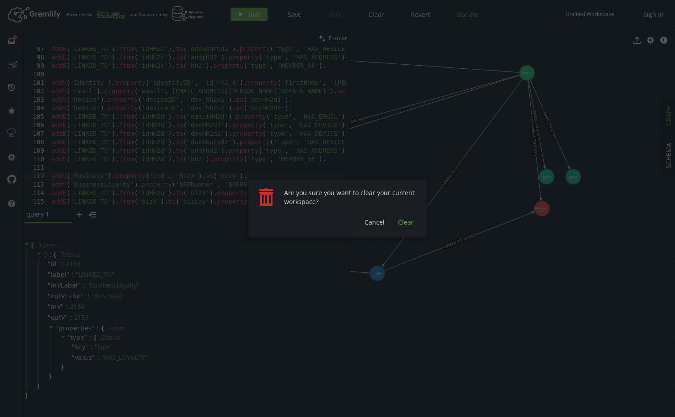
click at [409, 221] on span "Clear" at bounding box center [406, 222] width 16 height 8
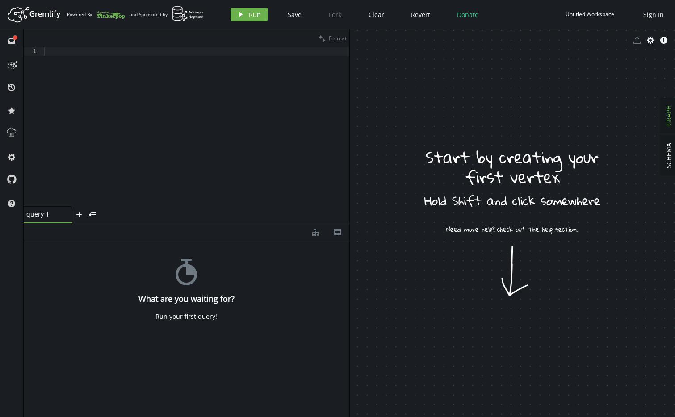
click at [92, 50] on div at bounding box center [195, 135] width 307 height 176
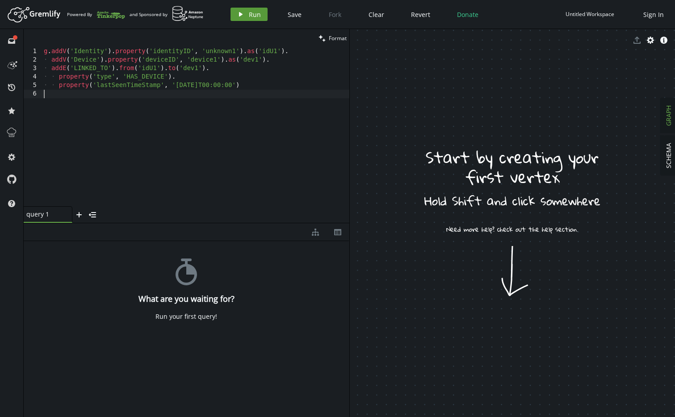
click at [240, 15] on icon "button" at bounding box center [241, 14] width 4 height 4
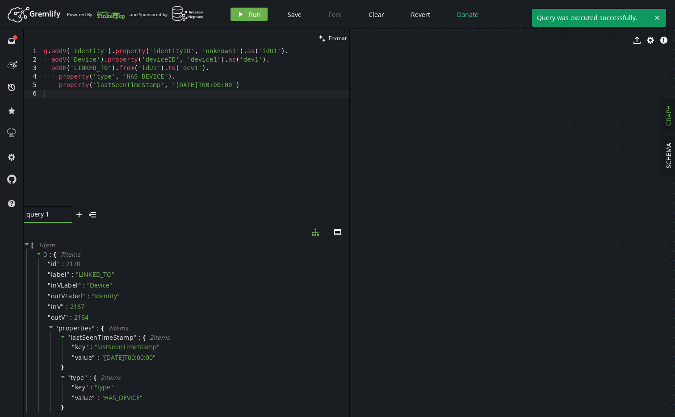
click at [497, 196] on icon "Identit... (2164) Device (2167) LINKED_TO (2170)" at bounding box center [513, 223] width 326 height 388
click at [370, 12] on span "Clear" at bounding box center [376, 14] width 16 height 8
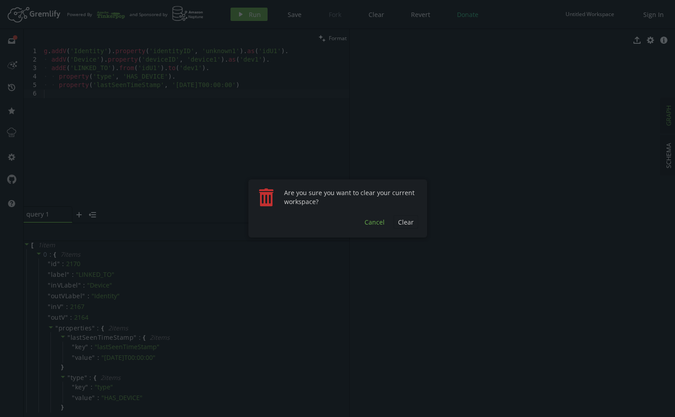
click at [377, 224] on span "Cancel" at bounding box center [374, 222] width 20 height 8
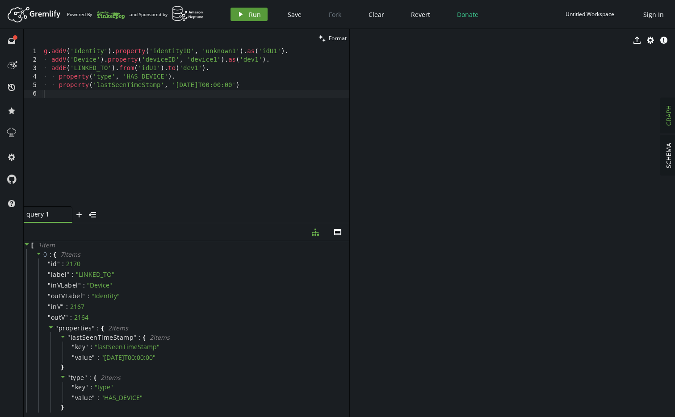
click at [250, 13] on span "Run" at bounding box center [255, 14] width 12 height 8
drag, startPoint x: 500, startPoint y: 159, endPoint x: 464, endPoint y: 239, distance: 88.4
click at [402, 251] on icon "Identit... (2164) Device (2167) LINKED_TO (2170) Identit... (2171) Device (2174…" at bounding box center [513, 223] width 326 height 388
click at [349, 203] on div "clean Format 1 2 3 4 5 6 g . addV ( 'Identity' ) . property ( 'identityID' , 'u…" at bounding box center [349, 223] width 651 height 388
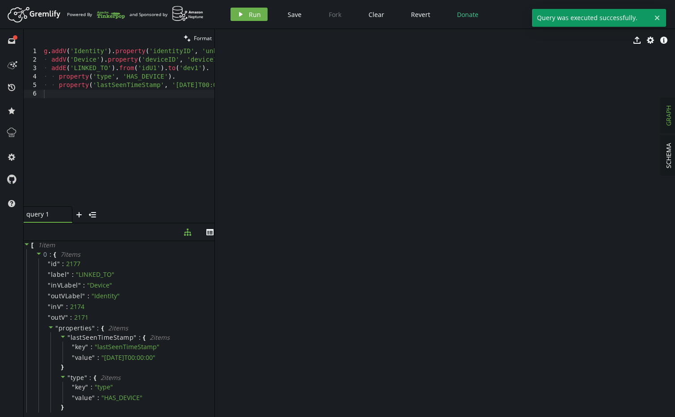
drag, startPoint x: 349, startPoint y: 202, endPoint x: 320, endPoint y: 194, distance: 30.1
click at [214, 196] on div at bounding box center [214, 223] width 0 height 388
click at [169, 98] on div "g . addV ( 'Identity' ) . property ( 'identityID' , 'unknown1' ) . as ( 'idU1' …" at bounding box center [165, 135] width 247 height 176
type textarea "property('lastSeenTimeStamp', '[DATE]T00:00:00')"
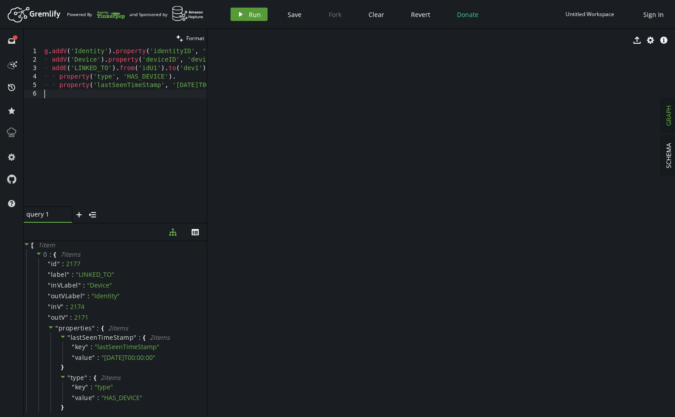
click at [243, 16] on icon "play" at bounding box center [240, 14] width 7 height 7
click at [374, 17] on span "Clear" at bounding box center [376, 14] width 16 height 8
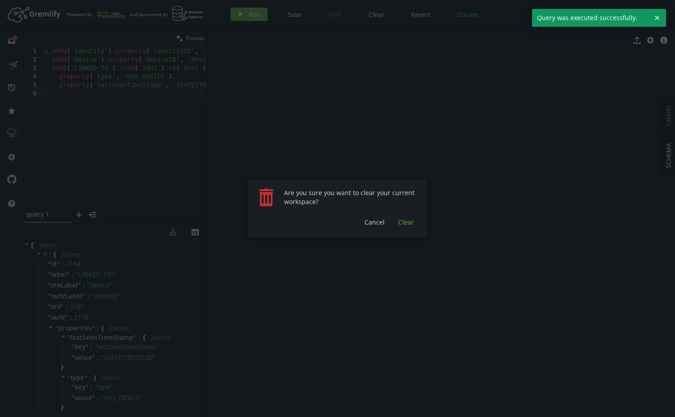
click at [402, 220] on span "Clear" at bounding box center [406, 222] width 16 height 8
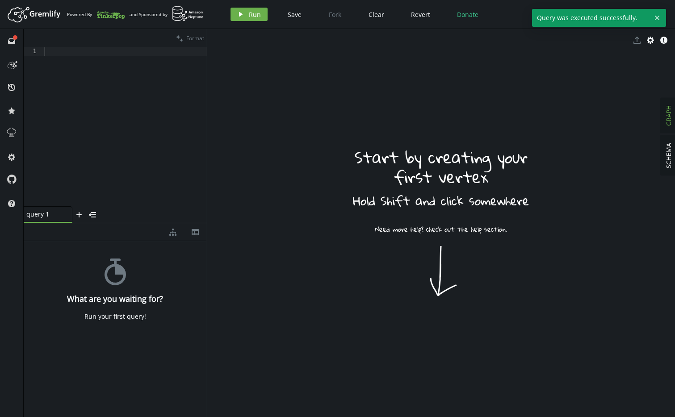
click at [42, 75] on div at bounding box center [124, 135] width 164 height 176
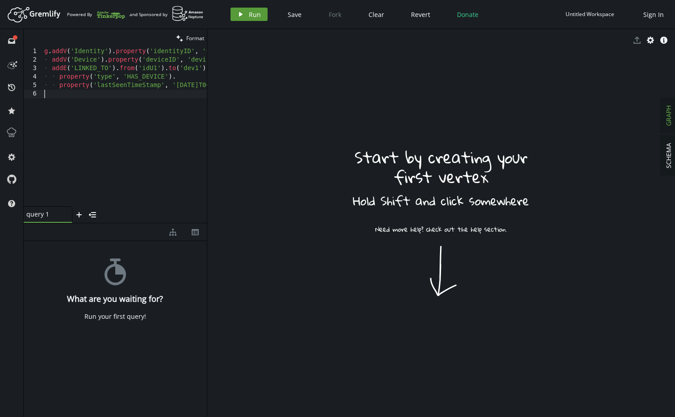
click at [246, 16] on button "play Run" at bounding box center [248, 14] width 37 height 13
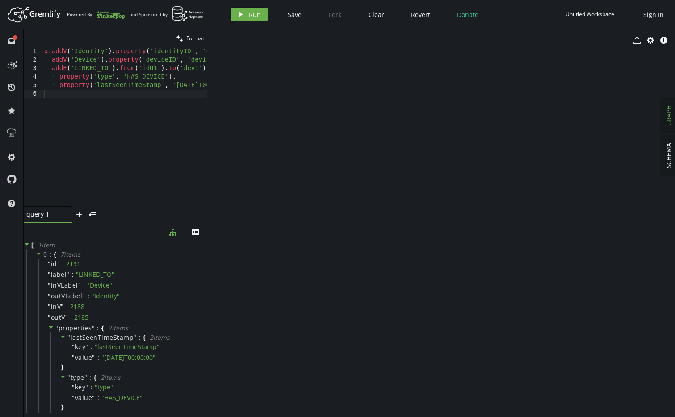
click at [512, 175] on icon "Identit... (2185) Device (2188) LINKED_TO (2191)" at bounding box center [441, 223] width 468 height 388
click at [667, 162] on span "SCHEMA" at bounding box center [668, 155] width 8 height 25
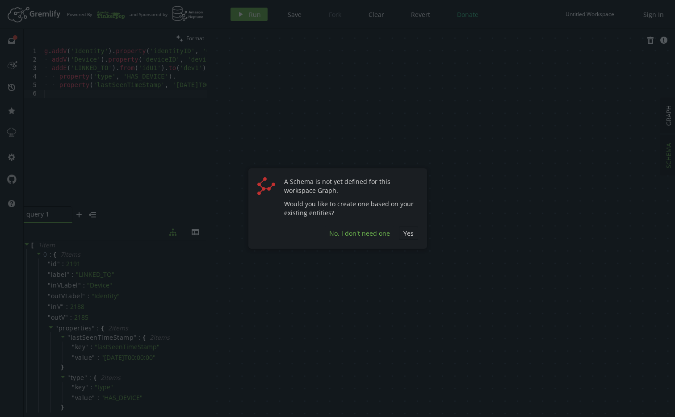
click at [371, 236] on span "No, I don't need one" at bounding box center [359, 233] width 61 height 8
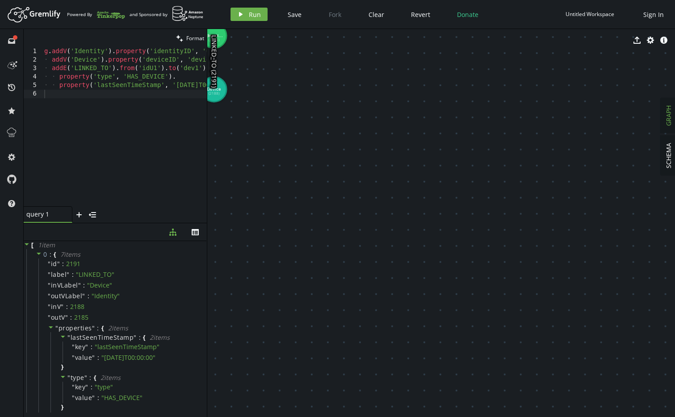
click at [85, 109] on div "g . addV ( 'Identity' ) . property ( 'identityID' , 'unknown1' ) . as ( 'idU1' …" at bounding box center [165, 133] width 247 height 172
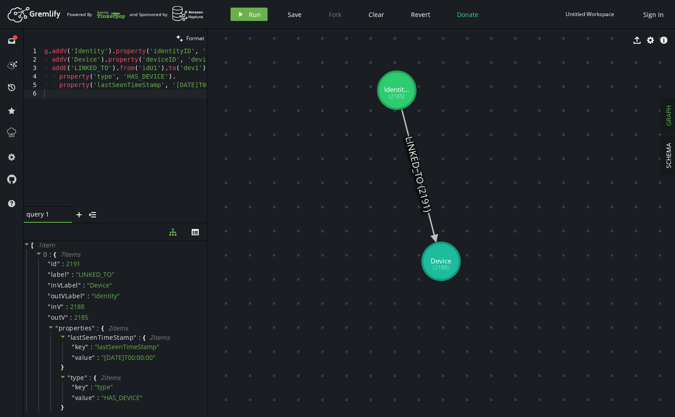
drag, startPoint x: 443, startPoint y: 175, endPoint x: 397, endPoint y: 90, distance: 96.7
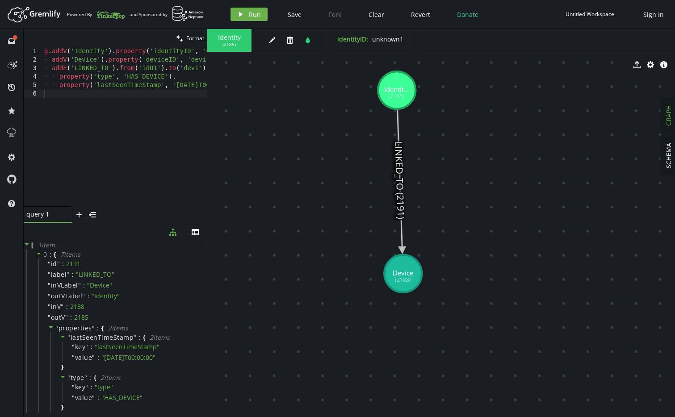
drag, startPoint x: 446, startPoint y: 272, endPoint x: 403, endPoint y: 274, distance: 42.9
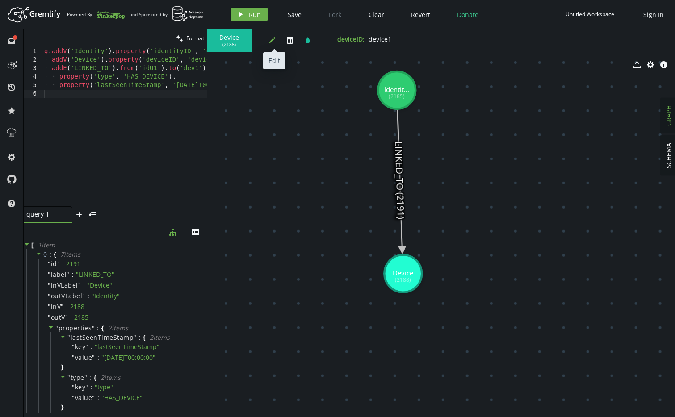
click at [267, 46] on button "edit" at bounding box center [271, 39] width 13 height 13
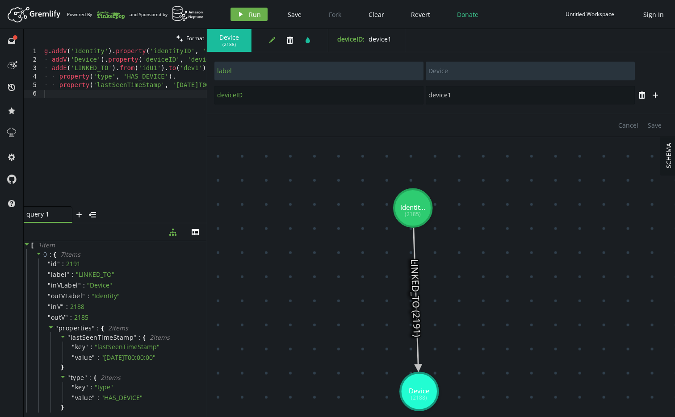
drag, startPoint x: 570, startPoint y: 228, endPoint x: 565, endPoint y: 305, distance: 77.5
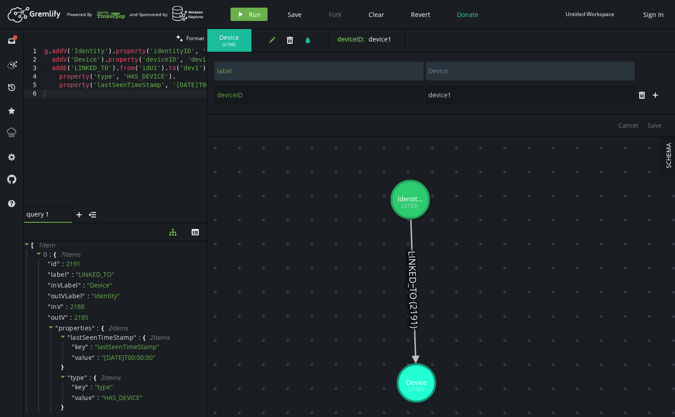
type input "identityID"
type input "unknown1"
type input "label"
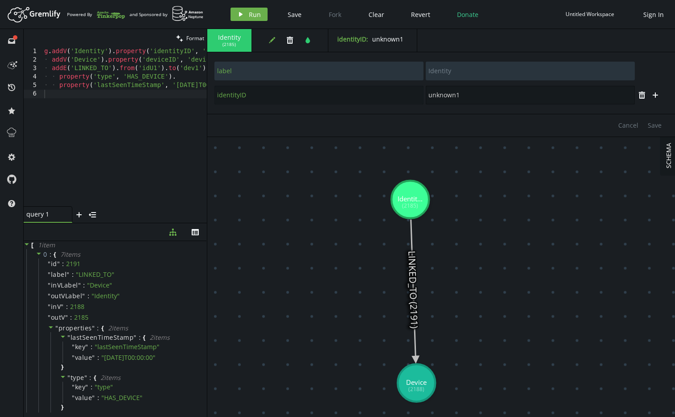
click at [440, 99] on input "unknown1" at bounding box center [530, 95] width 209 height 19
click at [416, 277] on icon at bounding box center [413, 290] width 5 height 140
type input "LINKED_TO"
type input "lastSeenTimeStamp"
type input "[DATE]T00:00:00"
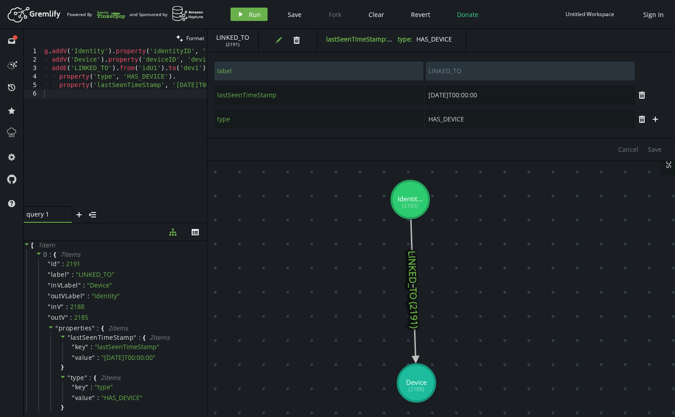
drag, startPoint x: 485, startPoint y: 97, endPoint x: 417, endPoint y: 98, distance: 67.9
click at [417, 98] on div "lastSeenTimeStamp [DATE]T00:00:00" at bounding box center [424, 95] width 421 height 20
click at [96, 102] on div "g . addV ( 'Identity' ) . property ( 'identityID' , 'unknown1' ) . as ( 'idU1' …" at bounding box center [165, 133] width 247 height 172
type textarea "property('lastSeenTimeStamp', '[DATE]T00:00:00')"
click at [241, 19] on button "play Run" at bounding box center [248, 14] width 37 height 13
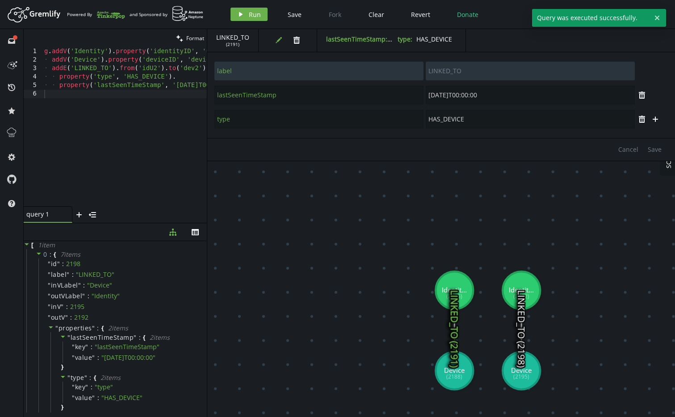
type input "Identity"
type input "identityID"
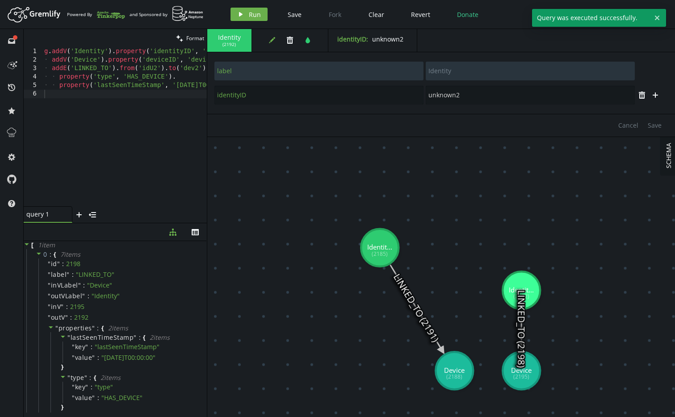
drag, startPoint x: 452, startPoint y: 282, endPoint x: 421, endPoint y: 312, distance: 43.3
type input "unknown1"
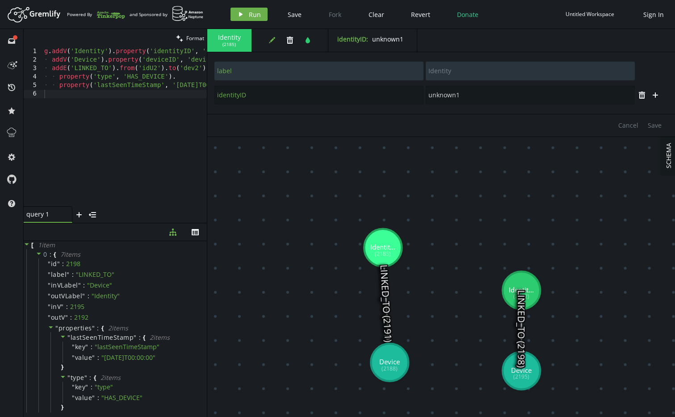
drag, startPoint x: 451, startPoint y: 370, endPoint x: 381, endPoint y: 364, distance: 70.9
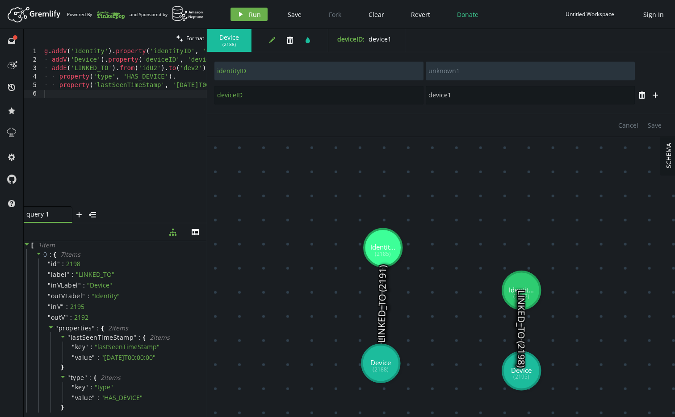
type input "label"
type input "Device"
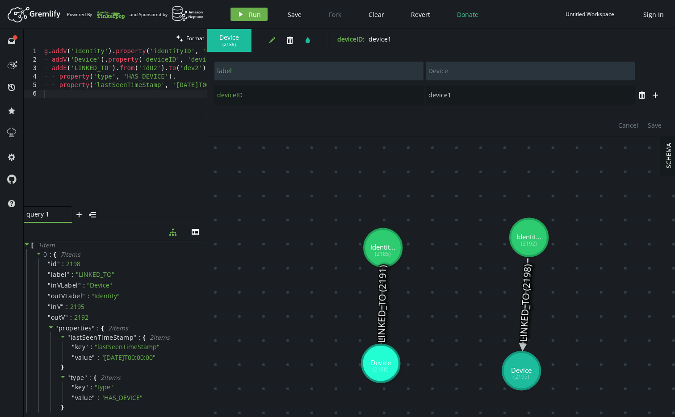
drag, startPoint x: 530, startPoint y: 288, endPoint x: 519, endPoint y: 227, distance: 61.6
type input "identityID"
type input "unknown2"
type input "label"
type input "Identity"
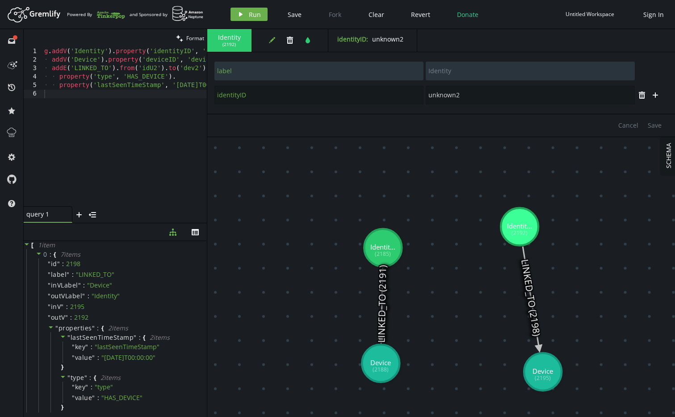
type input "deviceID"
type input "device2"
type input "label"
type input "Device"
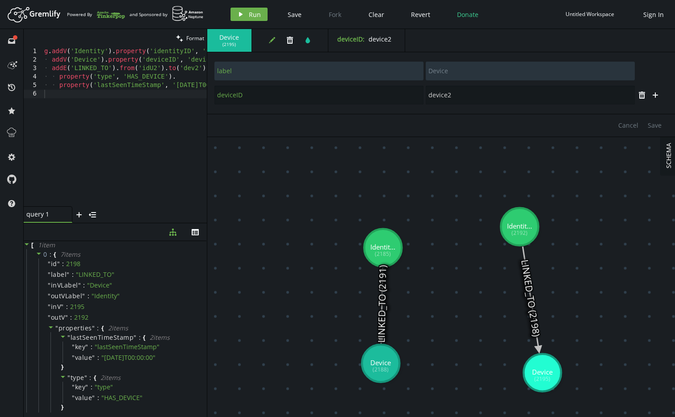
click at [105, 113] on div "g . addV ( 'Identity' ) . property ( 'identityID' , 'unknown2' ) . as ( 'idU2' …" at bounding box center [165, 133] width 247 height 172
type textarea "property('lastSeenTimeStamp', '[DATE]T00:00:00')"
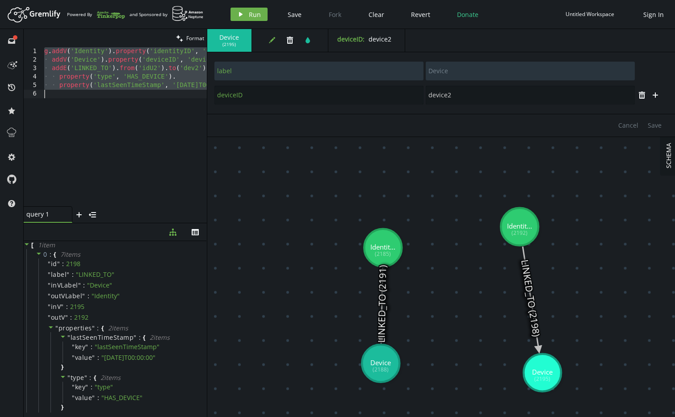
paste textarea
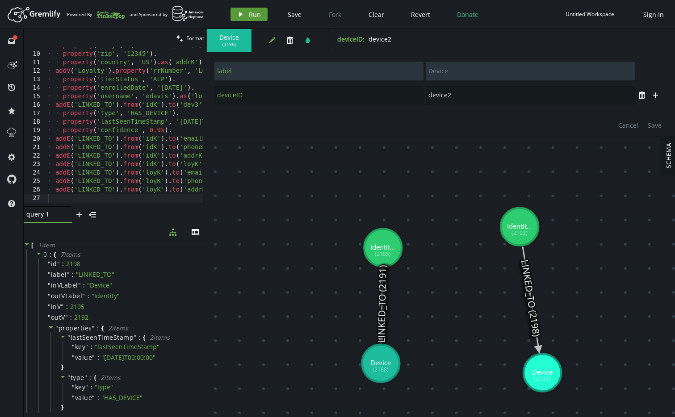
click at [251, 17] on span "Run" at bounding box center [255, 14] width 12 height 8
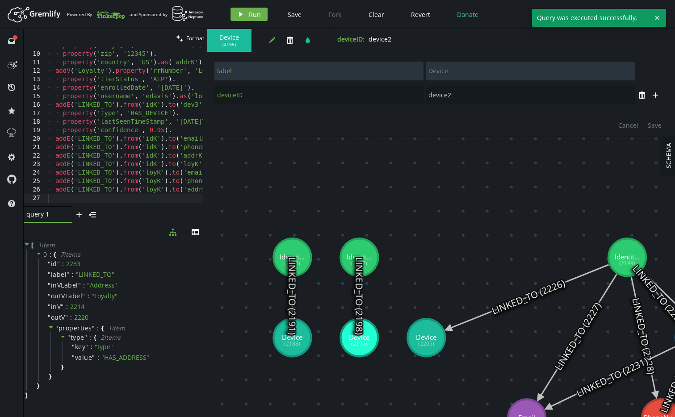
drag, startPoint x: 354, startPoint y: 250, endPoint x: 167, endPoint y: 213, distance: 191.3
click at [167, 213] on div "clean Format 9 10 11 12 13 14 15 16 17 18 19 20 21 22 23 24 25 26 27 · · proper…" at bounding box center [349, 223] width 651 height 388
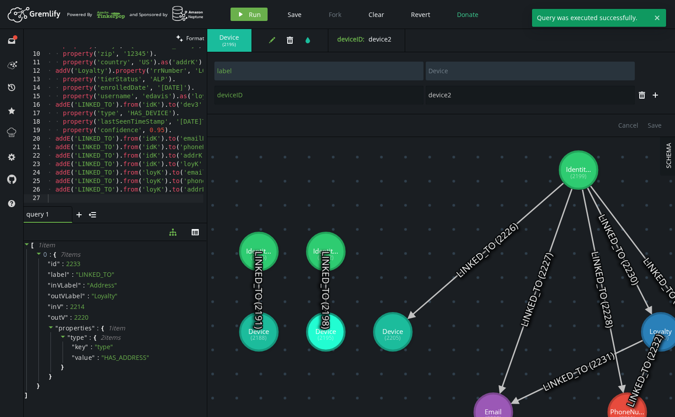
drag, startPoint x: 594, startPoint y: 224, endPoint x: 578, endPoint y: 170, distance: 56.3
type input "firstName"
type input "[PERSON_NAME]"
type input "lastName"
type input "[PERSON_NAME]"
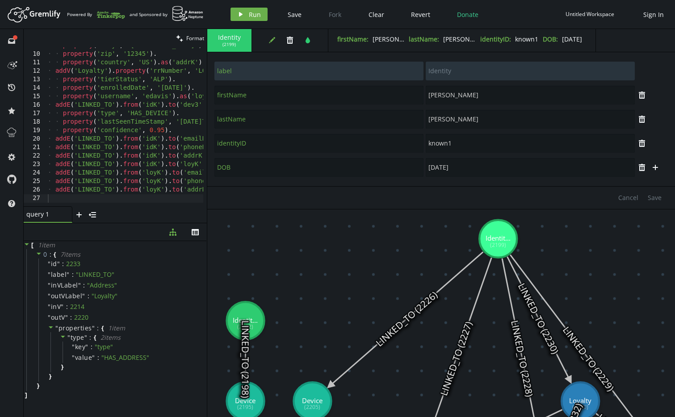
drag, startPoint x: 510, startPoint y: 297, endPoint x: 434, endPoint y: 361, distance: 99.5
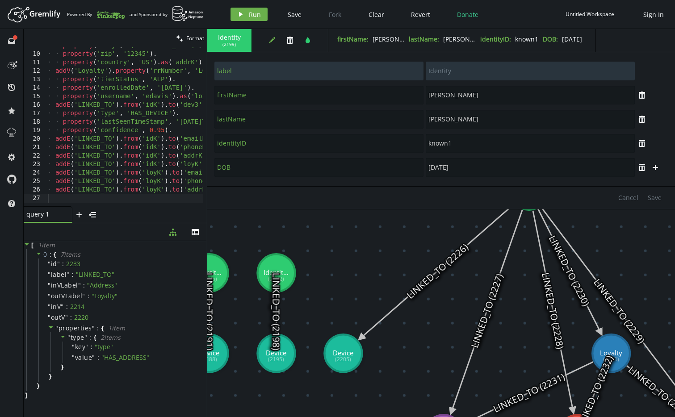
drag, startPoint x: 406, startPoint y: 374, endPoint x: 403, endPoint y: 347, distance: 27.9
type input "label"
type input "Device"
type input "deviceID"
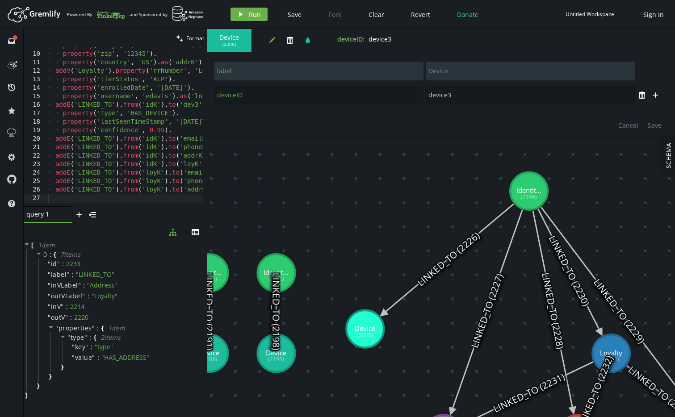
drag, startPoint x: 343, startPoint y: 361, endPoint x: 316, endPoint y: 330, distance: 41.4
type input "device3"
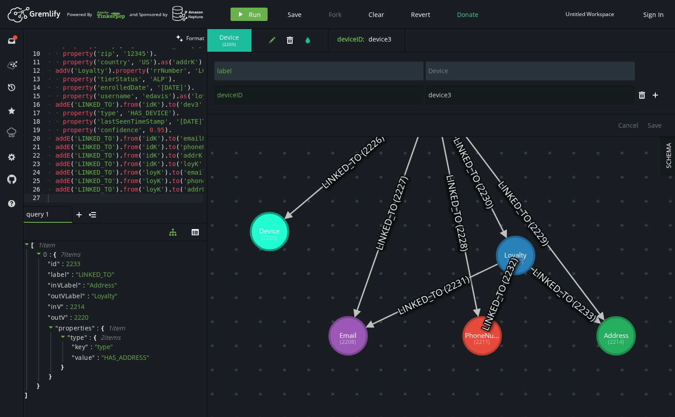
drag, startPoint x: 417, startPoint y: 373, endPoint x: 318, endPoint y: 276, distance: 138.3
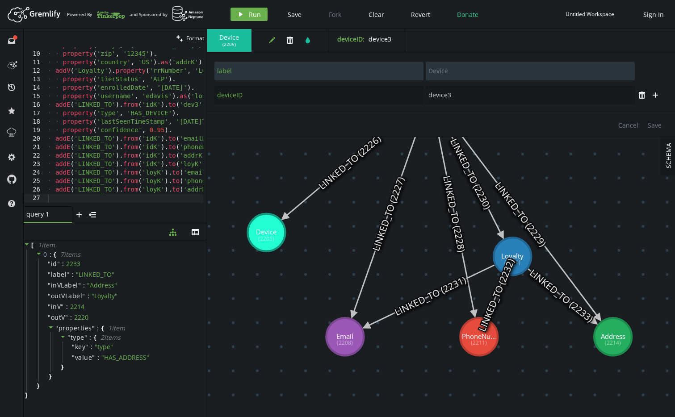
type input "Email"
type input "email"
type input "[PERSON_NAME][EMAIL_ADDRESS][DOMAIN_NAME]"
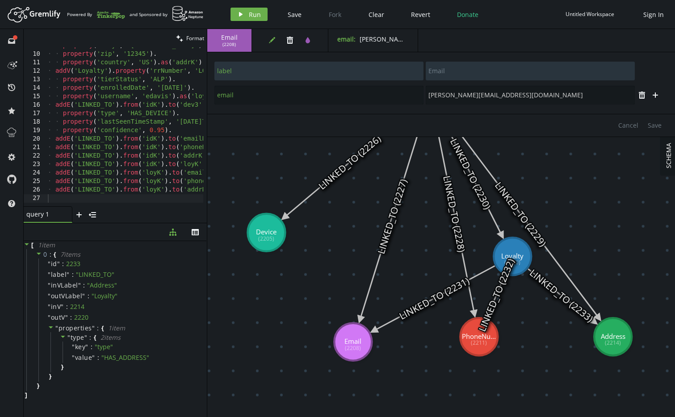
type input "rrNumber"
type input "LOY123"
type input "enrolledDate"
type input "[DATE]"
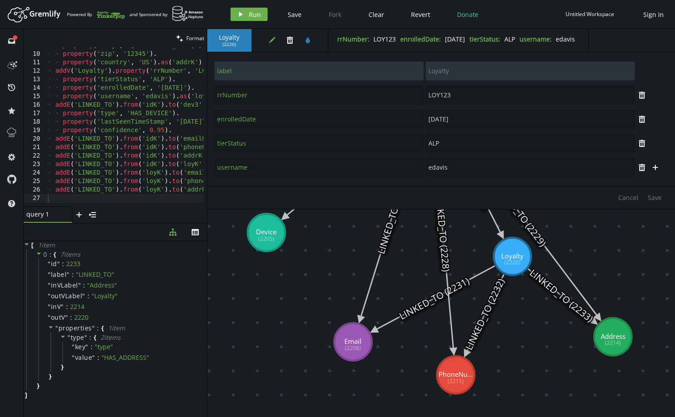
drag, startPoint x: 478, startPoint y: 345, endPoint x: 452, endPoint y: 385, distance: 47.3
type input "phoneNumber"
type input "+15550009999"
type input "label"
type input "PhoneNumber"
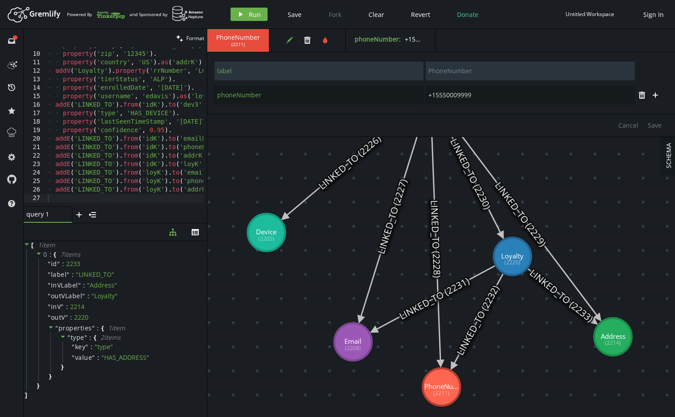
type input "country"
type input "US"
type input "zip"
type input "12345"
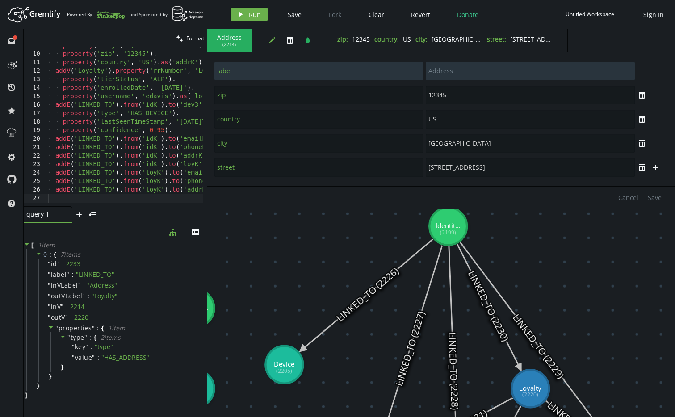
drag, startPoint x: 612, startPoint y: 317, endPoint x: 621, endPoint y: 393, distance: 77.0
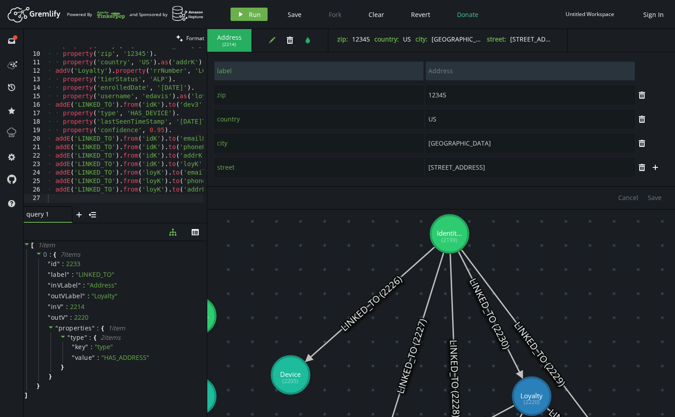
type input "label"
type input "Device"
type input "deviceID"
type input "device3"
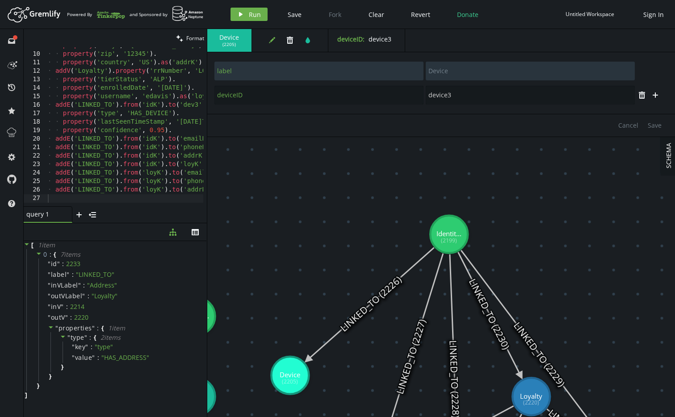
click at [368, 308] on icon at bounding box center [370, 304] width 126 height 112
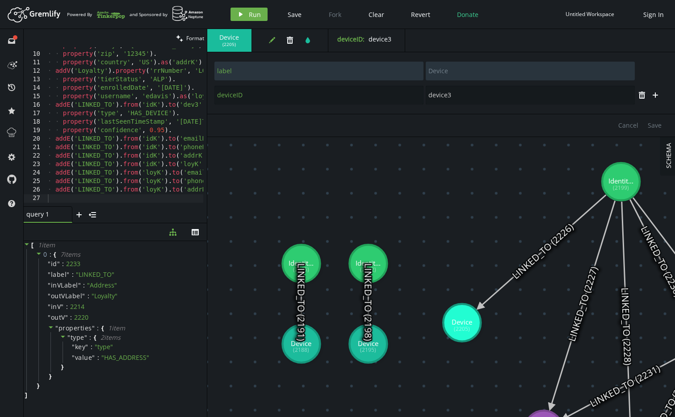
drag, startPoint x: 332, startPoint y: 211, endPoint x: 276, endPoint y: 342, distance: 142.3
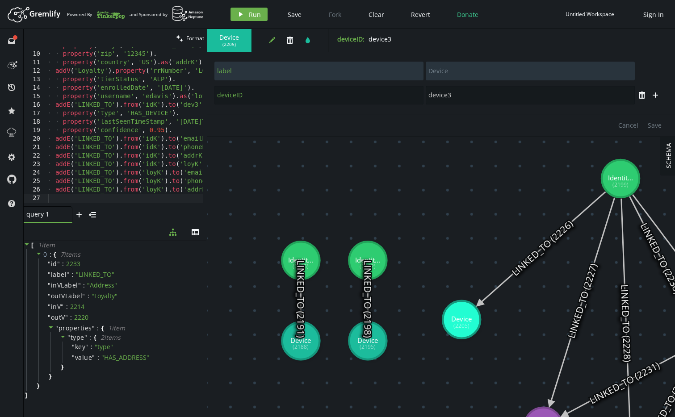
click at [294, 336] on text "LINKED_TO (2191)" at bounding box center [300, 299] width 13 height 78
drag, startPoint x: 297, startPoint y: 254, endPoint x: 269, endPoint y: 194, distance: 65.9
type input "identityID"
type input "unknown1"
type input "label"
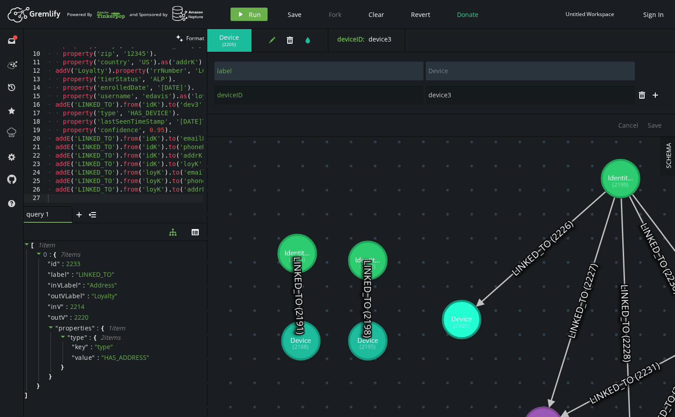
type input "Identity"
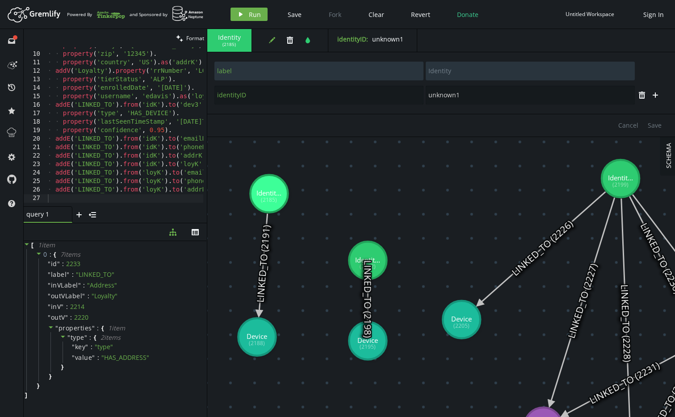
drag, startPoint x: 293, startPoint y: 337, endPoint x: 257, endPoint y: 338, distance: 36.2
type input "deviceID"
type input "device1"
type input "label"
type input "Device"
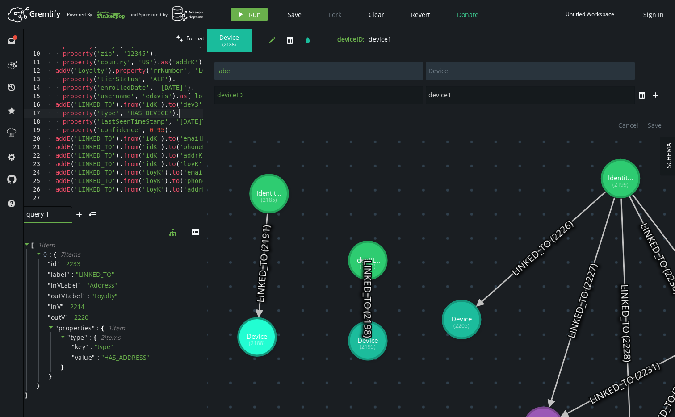
click at [192, 113] on div "· · property ( 'city' , '[GEOGRAPHIC_DATA]' ) . · · property ( 'zip' , '12345' …" at bounding box center [190, 128] width 289 height 172
type textarea "addE('LINKED_TO').from('loyK').to('addrK').property('type', 'HAS_ADDRESS')"
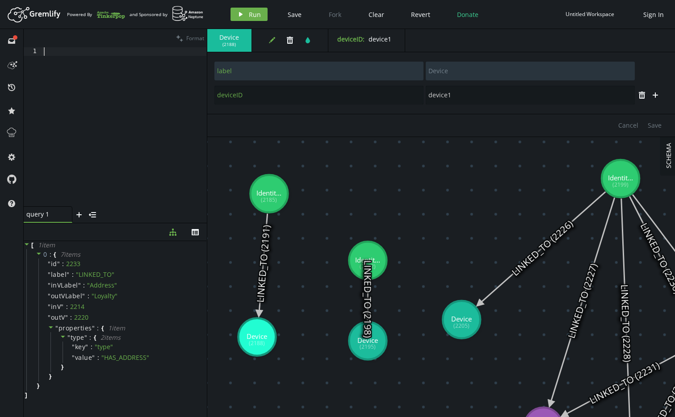
paste textarea "property('confidence', 0.9)"
type textarea "property('confidence', 0.9)"
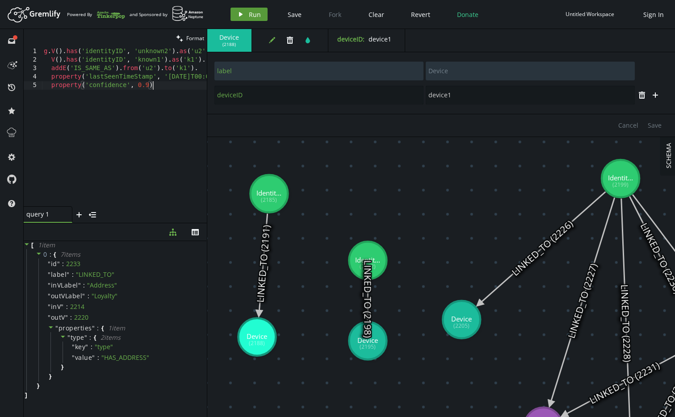
click at [243, 17] on icon "play" at bounding box center [240, 14] width 7 height 7
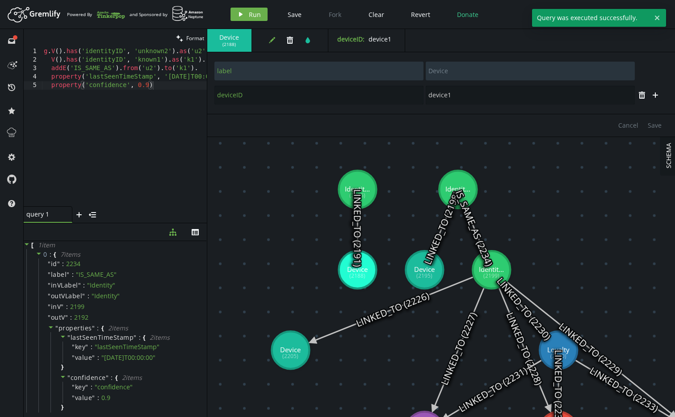
drag, startPoint x: 559, startPoint y: 246, endPoint x: 554, endPoint y: 208, distance: 37.8
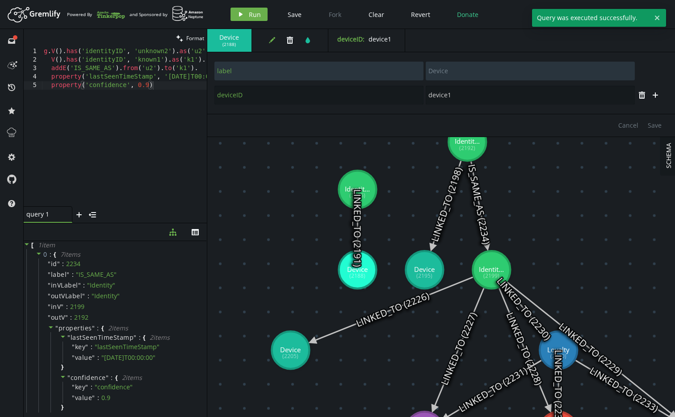
drag, startPoint x: 465, startPoint y: 189, endPoint x: 467, endPoint y: 142, distance: 46.9
type input "identityID"
type input "unknown2"
type input "label"
type input "Identity"
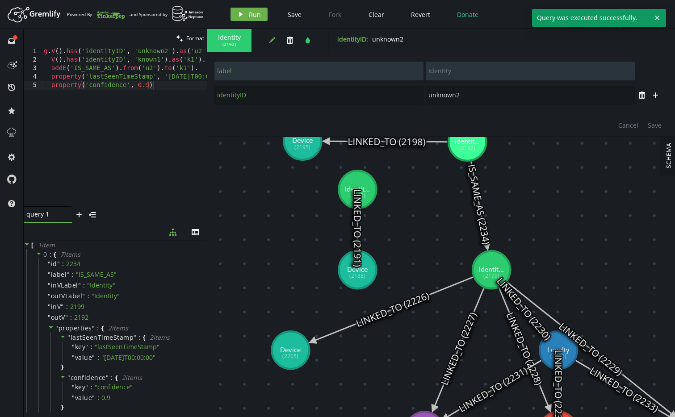
drag, startPoint x: 413, startPoint y: 226, endPoint x: 290, endPoint y: 140, distance: 149.2
type input "deviceID"
type input "device2"
type input "label"
type input "Device"
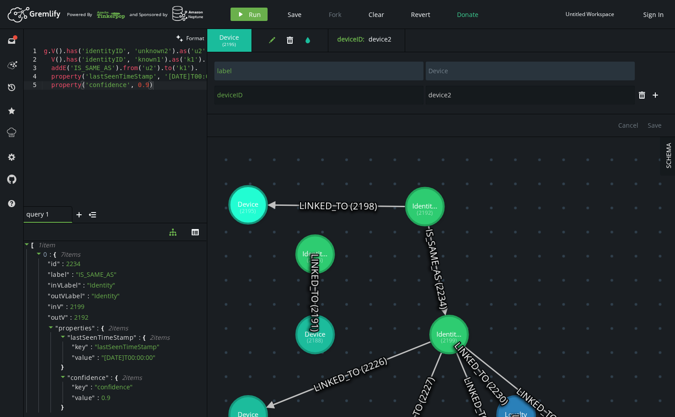
drag, startPoint x: 244, startPoint y: 301, endPoint x: 237, endPoint y: 319, distance: 20.1
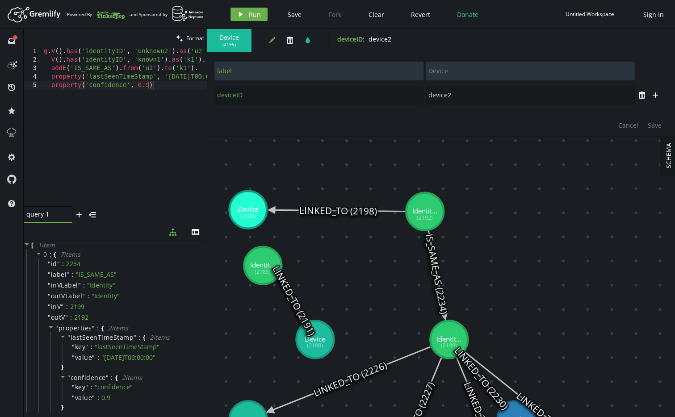
drag, startPoint x: 292, startPoint y: 261, endPoint x: 300, endPoint y: 329, distance: 67.9
type input "identityID"
type input "unknown1"
type input "label"
type input "Identity"
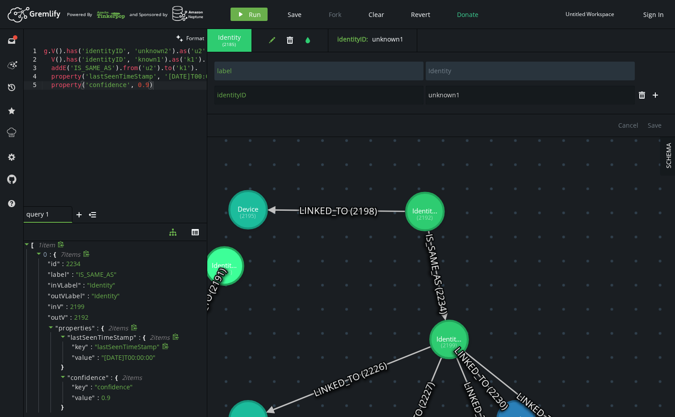
drag, startPoint x: 291, startPoint y: 347, endPoint x: 156, endPoint y: 345, distance: 134.5
type input "deviceID"
type input "device1"
type input "label"
type input "Device"
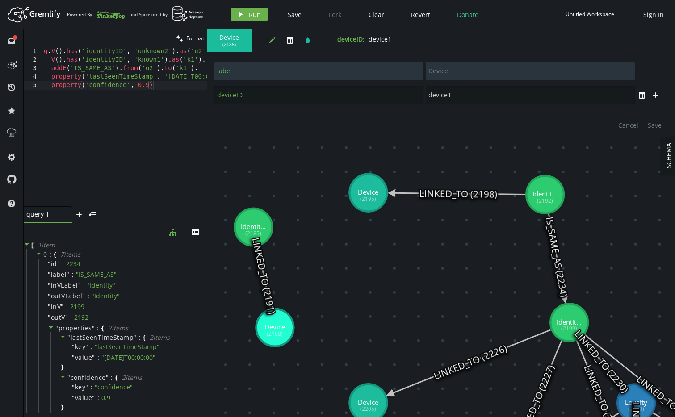
drag, startPoint x: 339, startPoint y: 252, endPoint x: 253, endPoint y: 227, distance: 89.2
type input "identityID"
type input "unknown1"
type input "label"
type input "Identity"
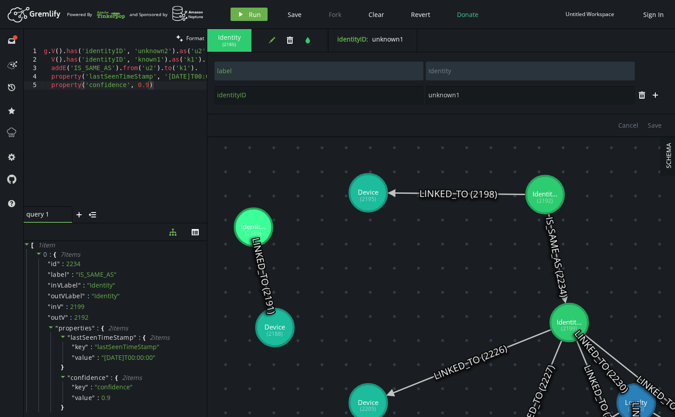
drag, startPoint x: 272, startPoint y: 336, endPoint x: 236, endPoint y: 336, distance: 36.6
type input "deviceID"
type input "device1"
type input "label"
type input "Device"
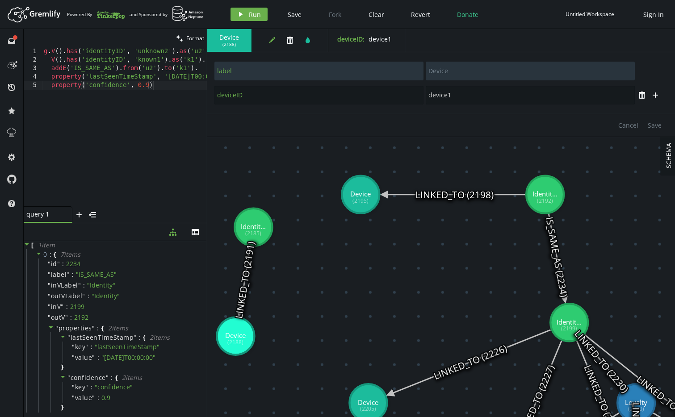
type input "device2"
type input "identityID"
type input "unknown2"
type input "label"
type input "Identity"
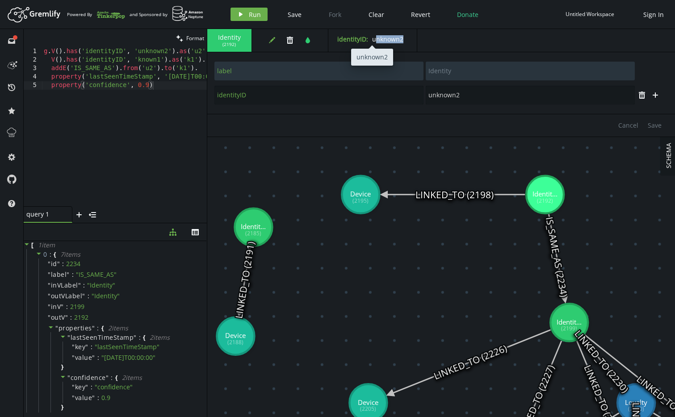
drag, startPoint x: 406, startPoint y: 41, endPoint x: 377, endPoint y: 38, distance: 29.2
click at [377, 38] on span "identityID : unknown2" at bounding box center [372, 39] width 71 height 8
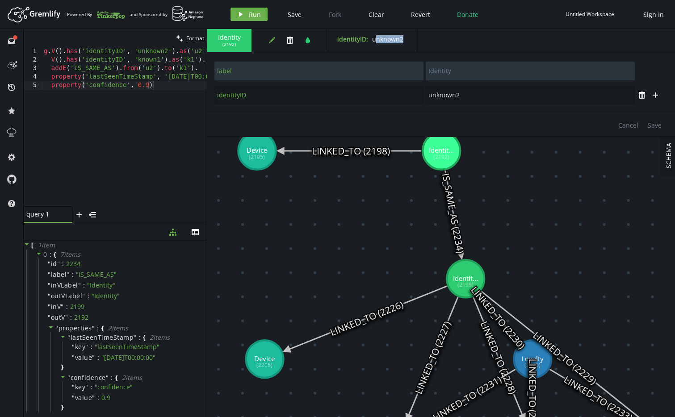
drag, startPoint x: 486, startPoint y: 258, endPoint x: 382, endPoint y: 214, distance: 112.5
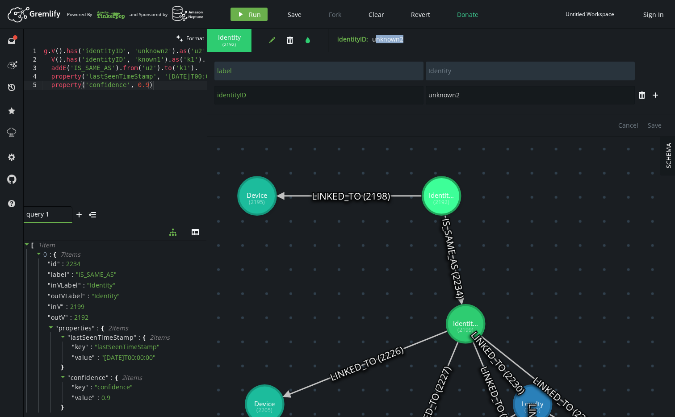
drag, startPoint x: 531, startPoint y: 260, endPoint x: 530, endPoint y: 271, distance: 10.8
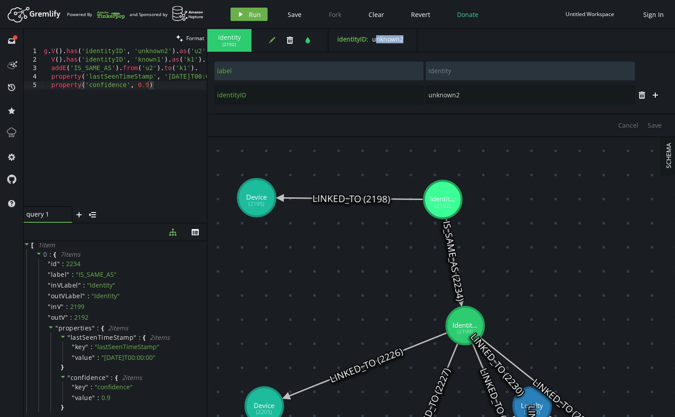
drag, startPoint x: 443, startPoint y: 199, endPoint x: 440, endPoint y: 161, distance: 38.5
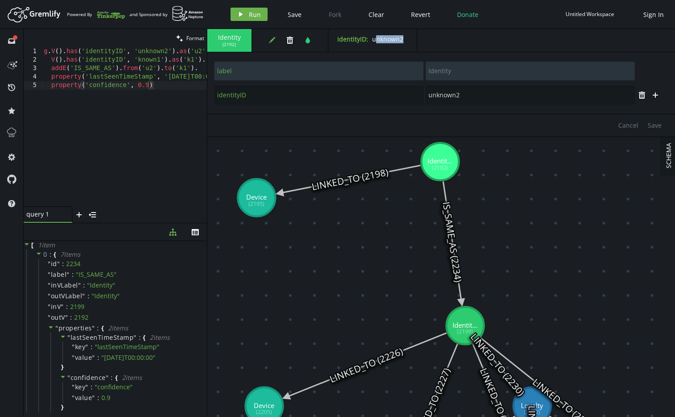
click at [456, 252] on icon at bounding box center [452, 241] width 18 height 121
type input "confidence"
type input "0.9"
type input "lastSeenTimeStamp"
type input "[DATE]T00:00:00"
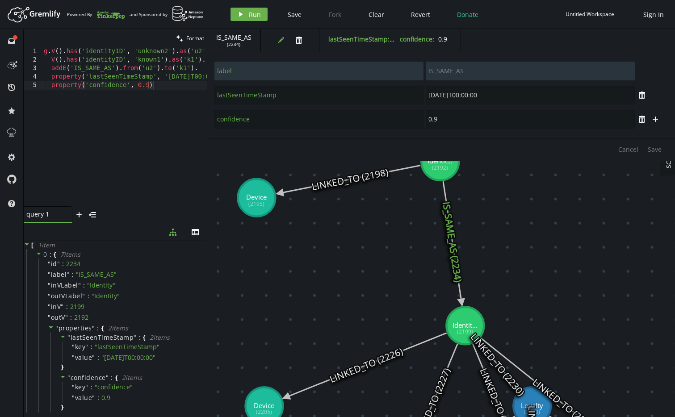
type input "firstName"
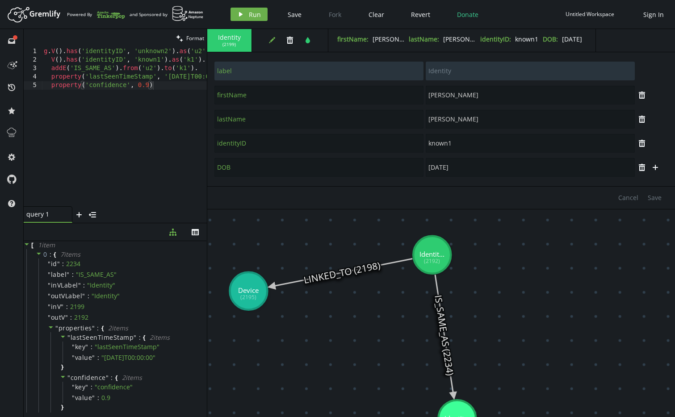
drag, startPoint x: 518, startPoint y: 244, endPoint x: 498, endPoint y: 307, distance: 66.4
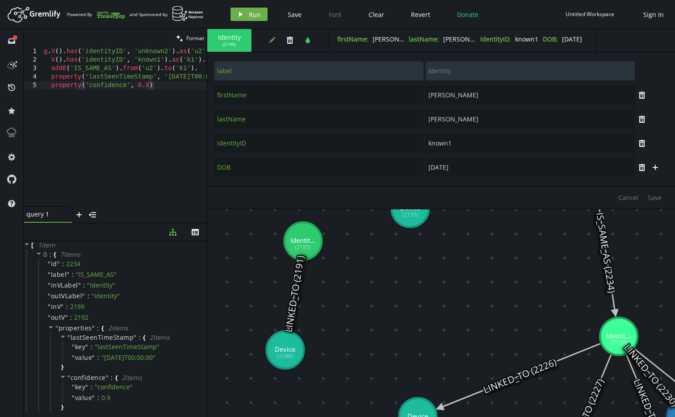
drag, startPoint x: 393, startPoint y: 379, endPoint x: 554, endPoint y: 306, distance: 176.9
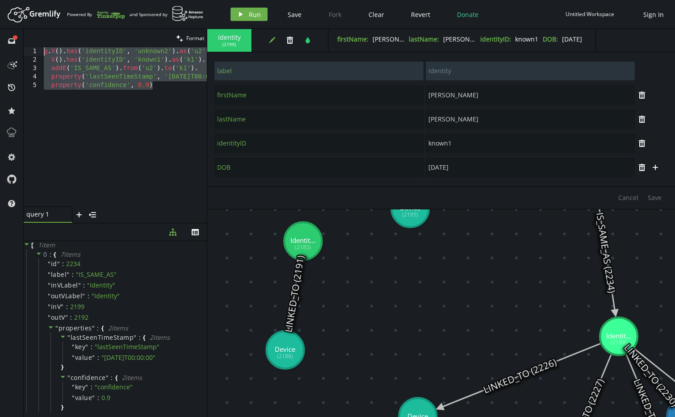
drag, startPoint x: 159, startPoint y: 94, endPoint x: -54, endPoint y: 40, distance: 219.4
click at [0, 40] on html "Artboard Created with Sketch. Powered By and Sponsored by play Run Save Fork Cl…" at bounding box center [337, 208] width 675 height 417
paste textarea
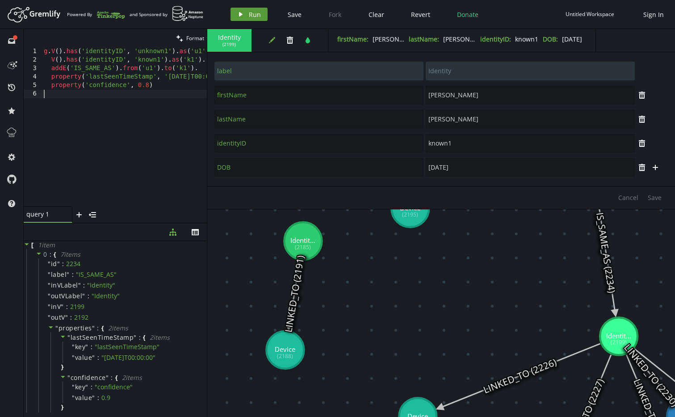
click at [240, 15] on icon "button" at bounding box center [241, 14] width 4 height 4
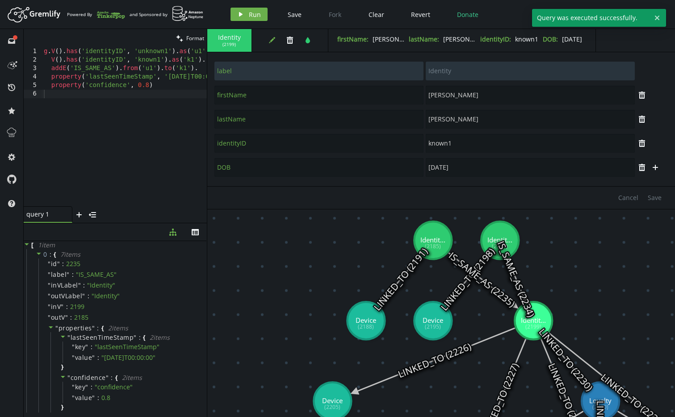
drag, startPoint x: 350, startPoint y: 262, endPoint x: 312, endPoint y: 260, distance: 37.5
drag, startPoint x: 361, startPoint y: 328, endPoint x: 272, endPoint y: 347, distance: 90.4
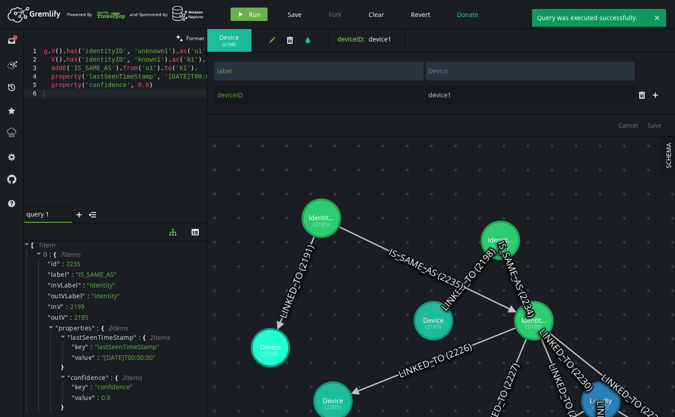
drag, startPoint x: 441, startPoint y: 233, endPoint x: 321, endPoint y: 218, distance: 120.6
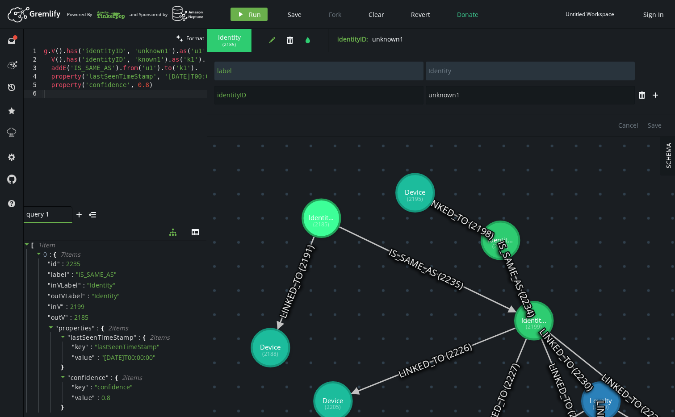
drag, startPoint x: 433, startPoint y: 327, endPoint x: 415, endPoint y: 193, distance: 135.6
click at [439, 278] on icon at bounding box center [426, 269] width 174 height 84
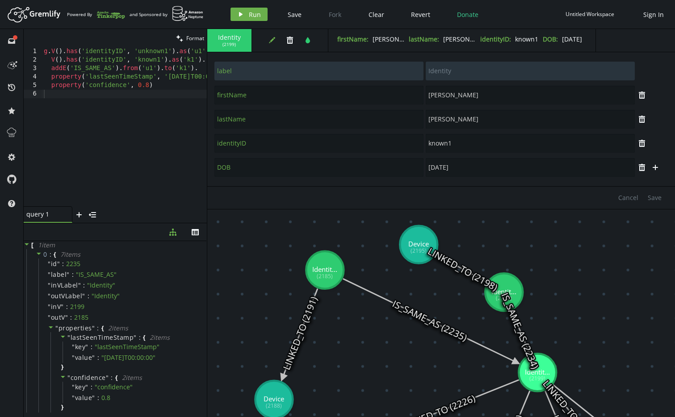
drag, startPoint x: 579, startPoint y: 279, endPoint x: 578, endPoint y: 294, distance: 15.3
drag, startPoint x: 419, startPoint y: 245, endPoint x: 416, endPoint y: 234, distance: 11.6
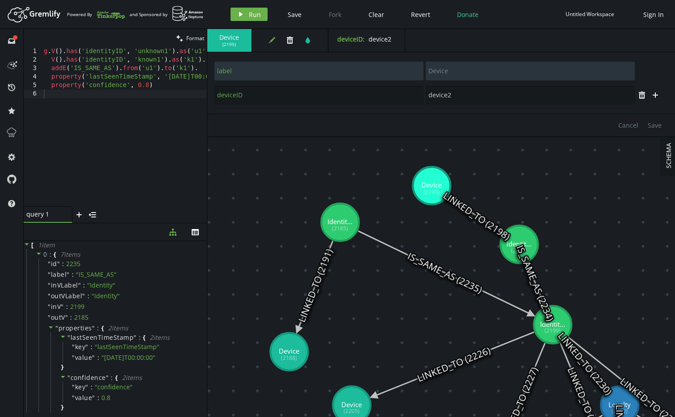
drag, startPoint x: 254, startPoint y: 343, endPoint x: 269, endPoint y: 295, distance: 50.1
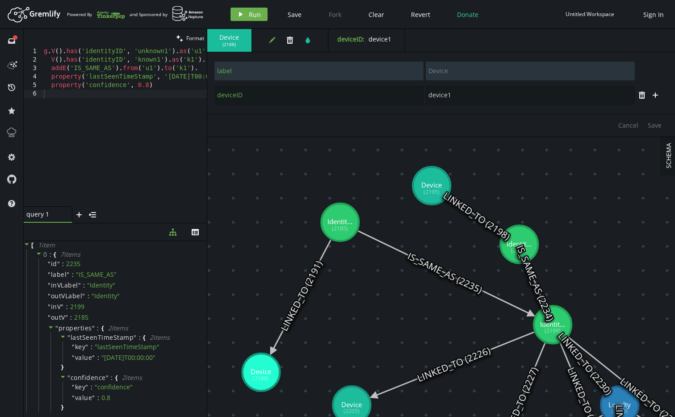
drag, startPoint x: 282, startPoint y: 357, endPoint x: 261, endPoint y: 373, distance: 26.5
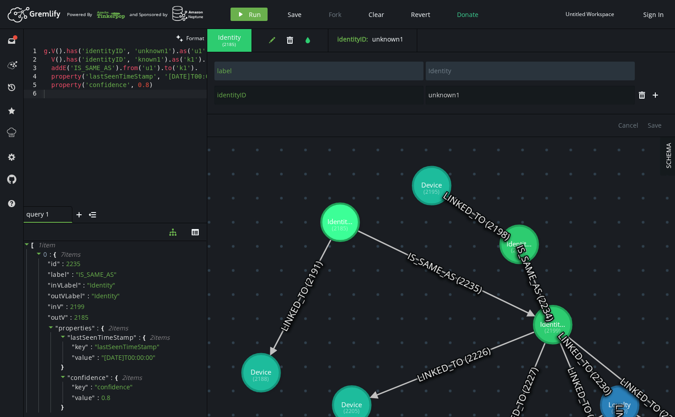
click at [426, 265] on icon at bounding box center [445, 273] width 174 height 84
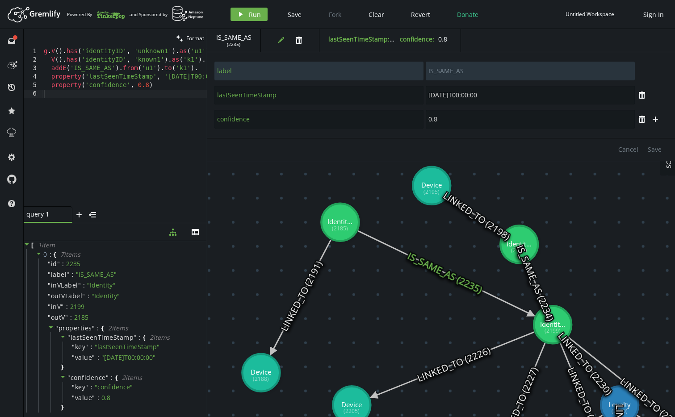
click at [550, 318] on text "IS_SAME_AS (2234)" at bounding box center [535, 283] width 43 height 80
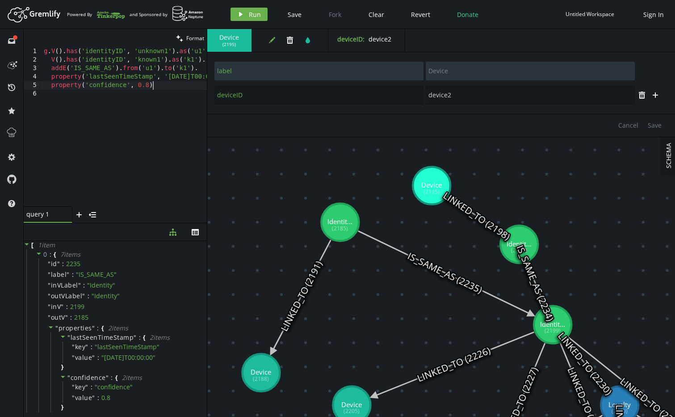
click at [167, 83] on div "g . V ( ) . has ( 'identityID' , 'unknown1' ) . as ( 'u1' ) . V ( ) . has ( 'id…" at bounding box center [147, 133] width 210 height 172
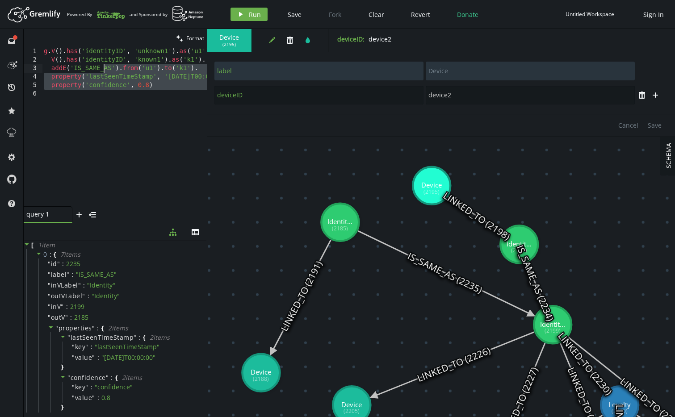
drag, startPoint x: 158, startPoint y: 87, endPoint x: 0, endPoint y: 39, distance: 165.2
click at [2, 40] on div "full-circle inbox history star cog help clean Format property('confidence', 0.8…" at bounding box center [337, 223] width 675 height 388
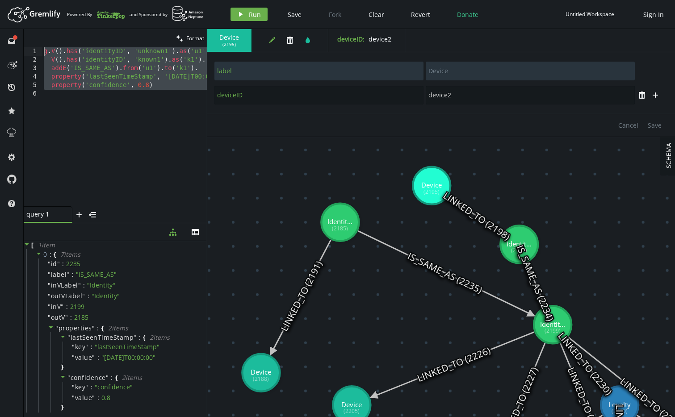
paste textarea "select('known')"
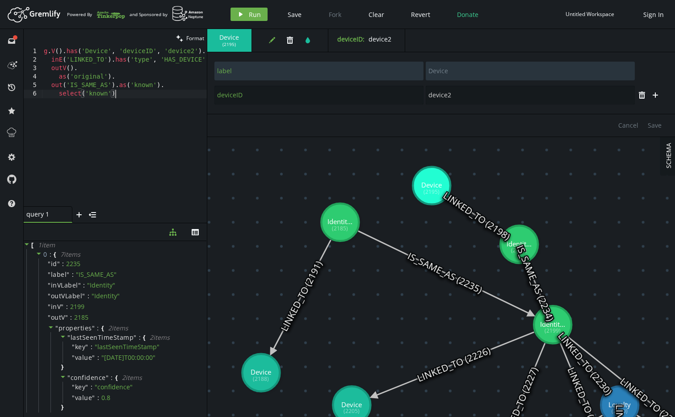
click at [129, 95] on div "g . V ( ) . has ( 'Device' , 'deviceID' , 'device2' ) . inE ( 'LINKED_TO' ) . h…" at bounding box center [128, 133] width 172 height 172
click at [251, 14] on span "Run" at bounding box center [255, 14] width 12 height 8
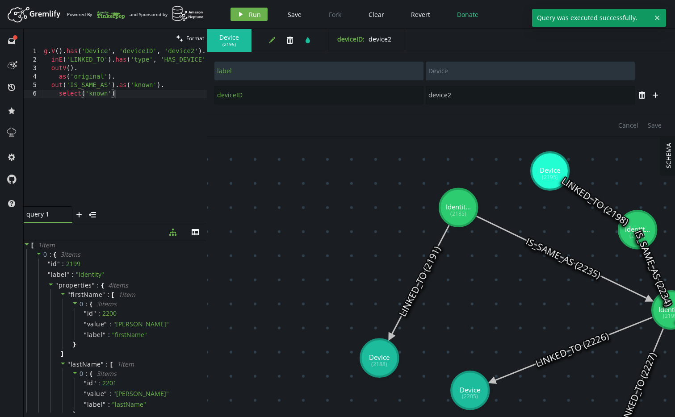
drag, startPoint x: 208, startPoint y: 274, endPoint x: 171, endPoint y: 231, distance: 56.4
click at [207, 114] on div "Cancel Save" at bounding box center [441, 125] width 468 height 23
click at [177, 54] on div "g . V ( ) . has ( 'Device' , 'deviceID' , 'device2' ) . inE ( 'LINKED_TO' ) . h…" at bounding box center [128, 133] width 172 height 172
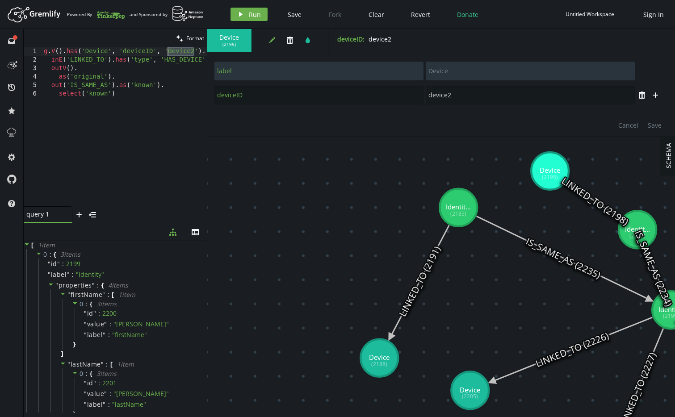
click at [185, 63] on div "g . V ( ) . has ( 'Device' , 'deviceID' , 'device2' ) . inE ( 'LINKED_TO' ) . h…" at bounding box center [128, 133] width 172 height 172
drag, startPoint x: 75, startPoint y: 86, endPoint x: 115, endPoint y: 87, distance: 39.8
click at [115, 87] on div "g . V ( ) . has ( 'Device' , 'deviceID' , 'device2' ) . inE ( 'LINKED_TO' ) . h…" at bounding box center [128, 133] width 172 height 172
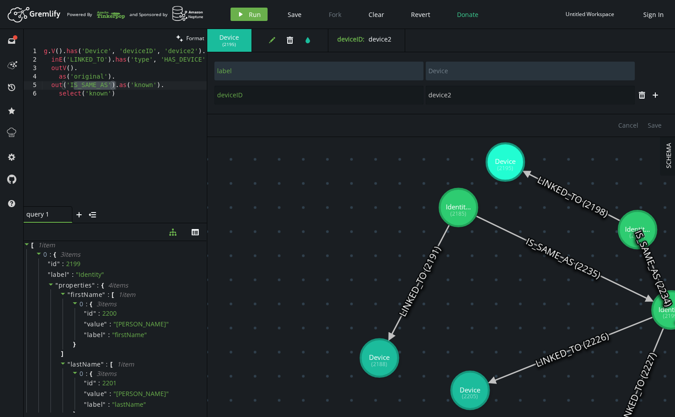
drag, startPoint x: 547, startPoint y: 172, endPoint x: 505, endPoint y: 162, distance: 42.7
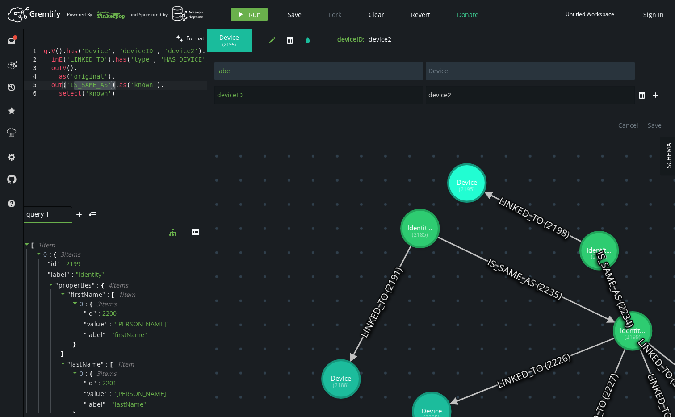
drag, startPoint x: 413, startPoint y: 170, endPoint x: 454, endPoint y: 172, distance: 41.2
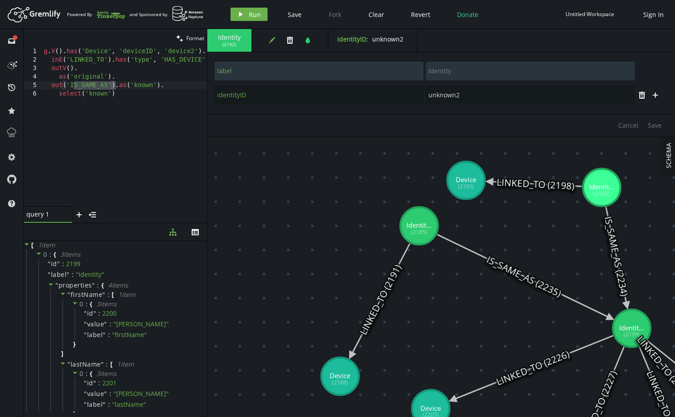
drag, startPoint x: 600, startPoint y: 238, endPoint x: 602, endPoint y: 188, distance: 50.1
click at [79, 88] on div "g . V ( ) . has ( 'Device' , 'deviceID' , 'device2' ) . inE ( 'LINKED_TO' ) . h…" at bounding box center [128, 133] width 172 height 172
click at [619, 249] on icon at bounding box center [616, 256] width 21 height 98
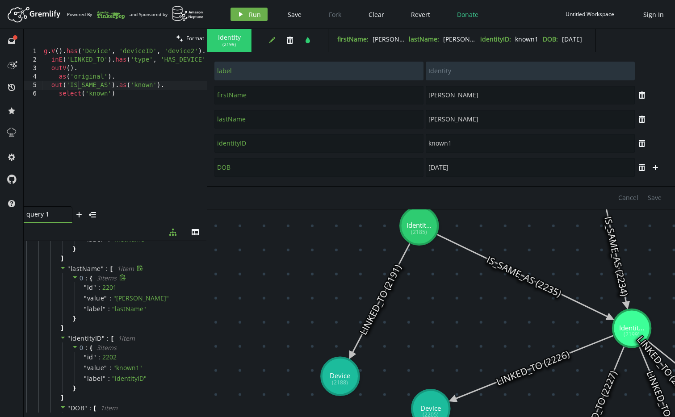
scroll to position [182, 0]
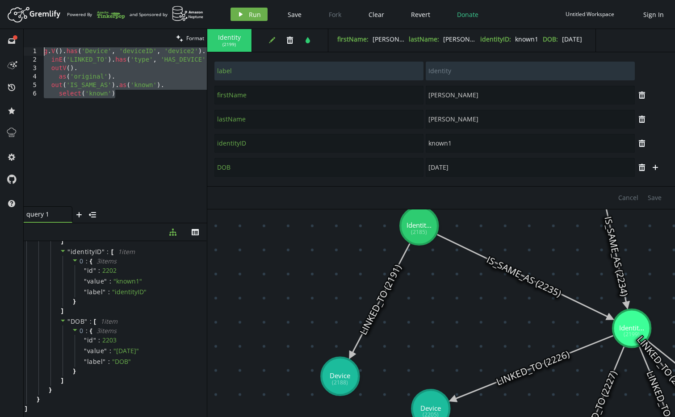
drag, startPoint x: 150, startPoint y: 120, endPoint x: -4, endPoint y: 38, distance: 174.6
click at [0, 38] on html "Artboard Created with Sketch. Powered By and Sponsored by play Run Save Fork Cl…" at bounding box center [337, 208] width 675 height 417
click at [129, 97] on div "g . V ( ) . has ( 'Device' , 'deviceID' , 'device2' ) . inE ( 'LINKED_TO' ) . h…" at bounding box center [128, 133] width 172 height 172
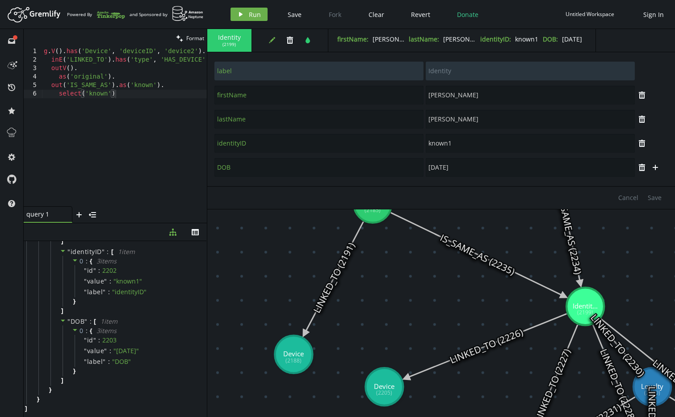
drag, startPoint x: 455, startPoint y: 320, endPoint x: 429, endPoint y: 303, distance: 31.1
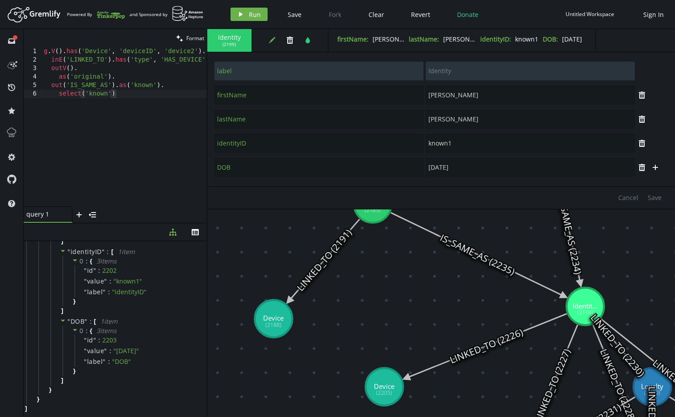
drag, startPoint x: 285, startPoint y: 359, endPoint x: 389, endPoint y: 276, distance: 133.0
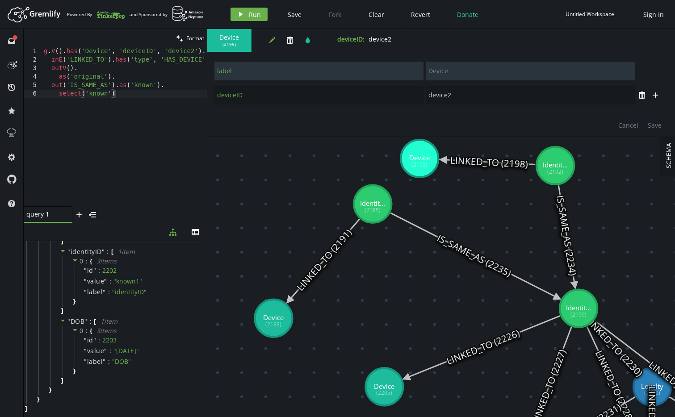
drag, startPoint x: 588, startPoint y: 306, endPoint x: 578, endPoint y: 309, distance: 10.2
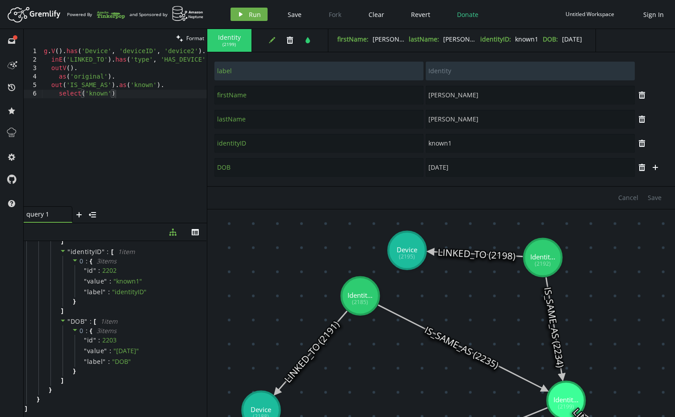
drag, startPoint x: 425, startPoint y: 291, endPoint x: 413, endPoint y: 383, distance: 92.9
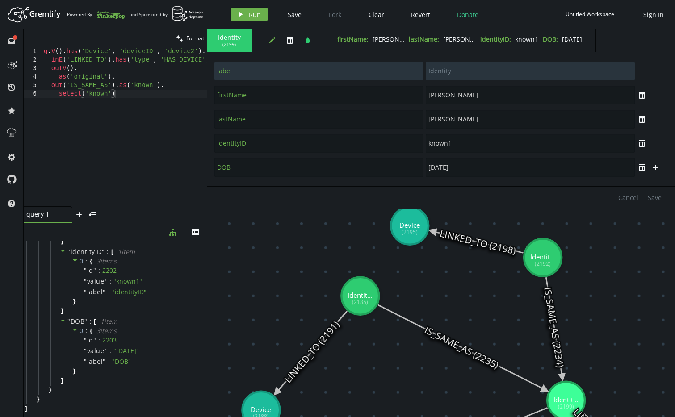
drag, startPoint x: 410, startPoint y: 234, endPoint x: 410, endPoint y: 226, distance: 8.5
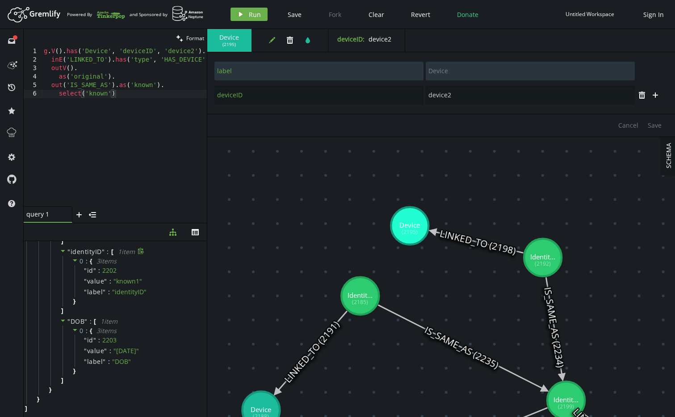
scroll to position [0, 0]
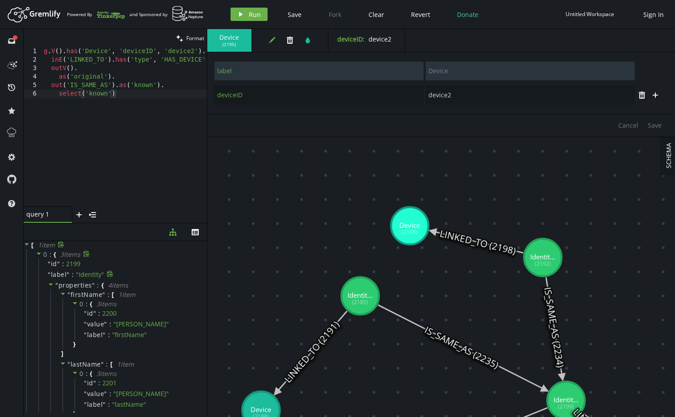
click at [82, 276] on span "" Identity "" at bounding box center [90, 274] width 28 height 8
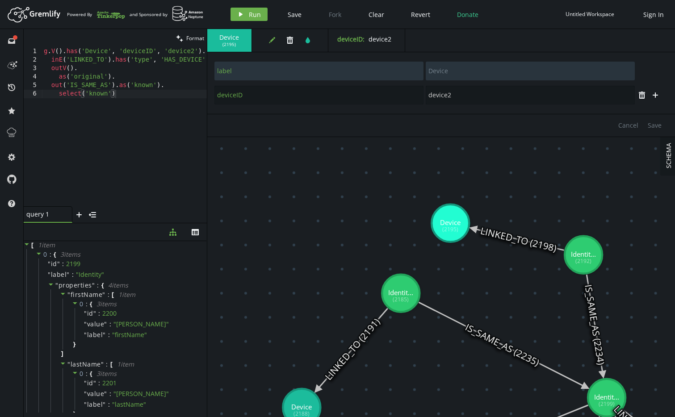
drag, startPoint x: 207, startPoint y: 319, endPoint x: 248, endPoint y: 317, distance: 40.7
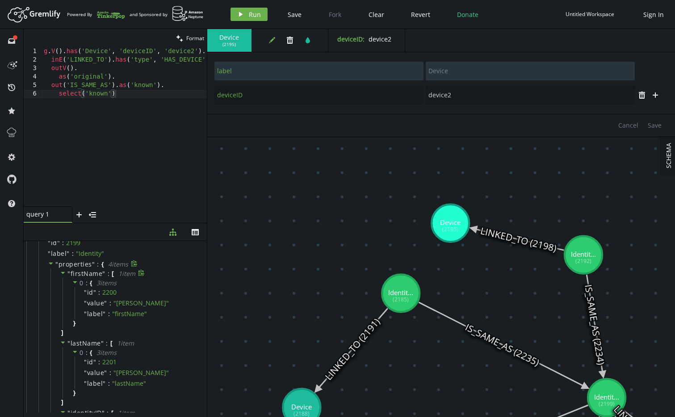
scroll to position [76, 0]
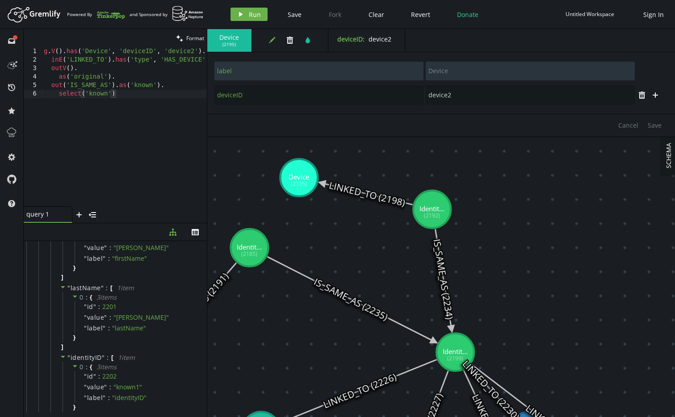
drag, startPoint x: 349, startPoint y: 218, endPoint x: 224, endPoint y: 172, distance: 133.6
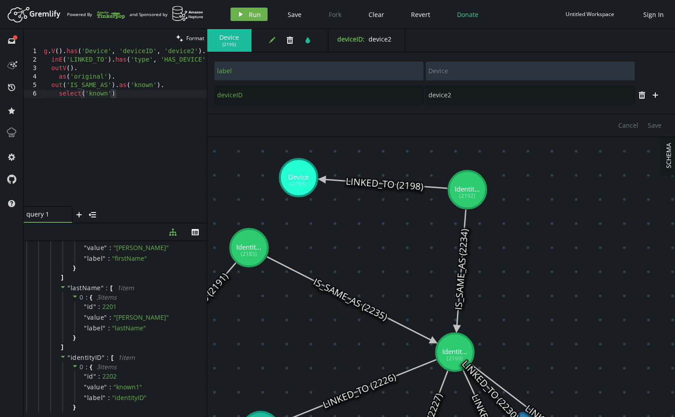
drag, startPoint x: 433, startPoint y: 211, endPoint x: 467, endPoint y: 190, distance: 39.9
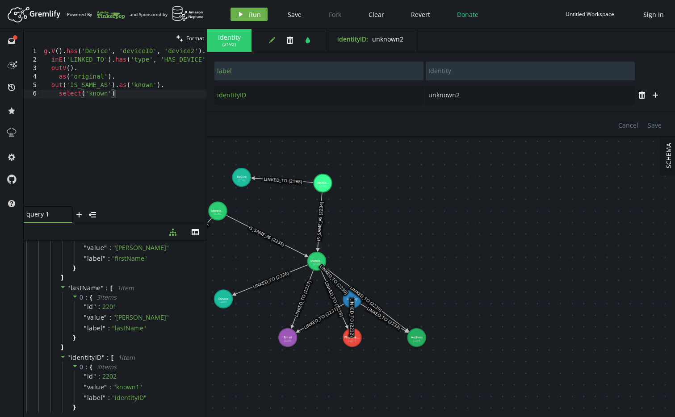
drag, startPoint x: 424, startPoint y: 260, endPoint x: 410, endPoint y: 252, distance: 15.4
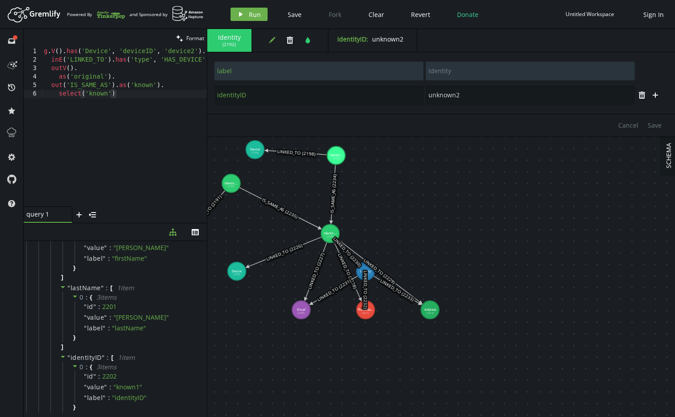
drag, startPoint x: 351, startPoint y: 299, endPoint x: 364, endPoint y: 272, distance: 30.8
click at [364, 272] on text "LINKED_TO (2232)" at bounding box center [365, 290] width 6 height 38
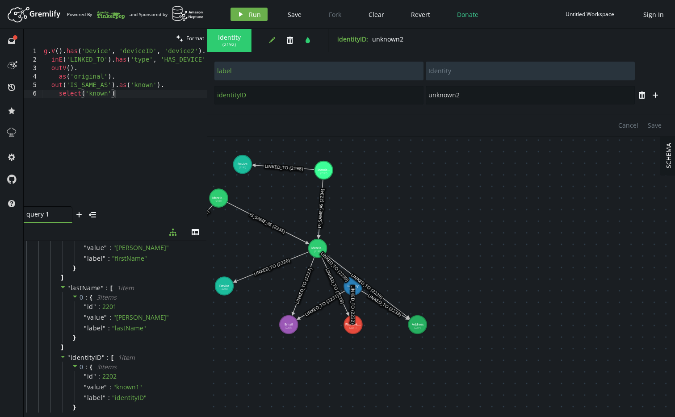
drag, startPoint x: 365, startPoint y: 272, endPoint x: 353, endPoint y: 285, distance: 17.7
click at [353, 285] on text "LINKED_TO (2232)" at bounding box center [353, 304] width 6 height 38
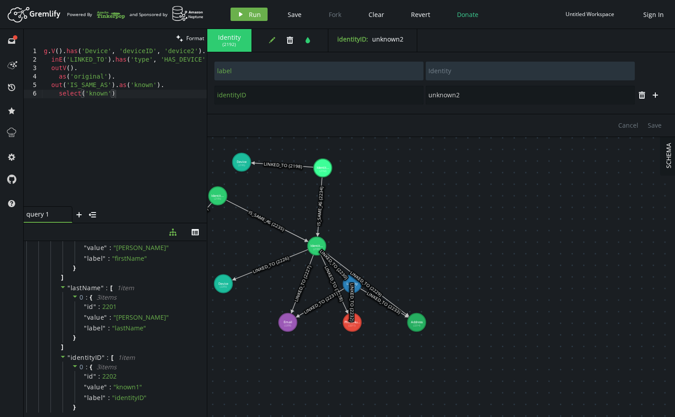
drag, startPoint x: 370, startPoint y: 295, endPoint x: 354, endPoint y: 286, distance: 18.6
click at [354, 286] on text "LINKED_TO (2232)" at bounding box center [352, 302] width 6 height 38
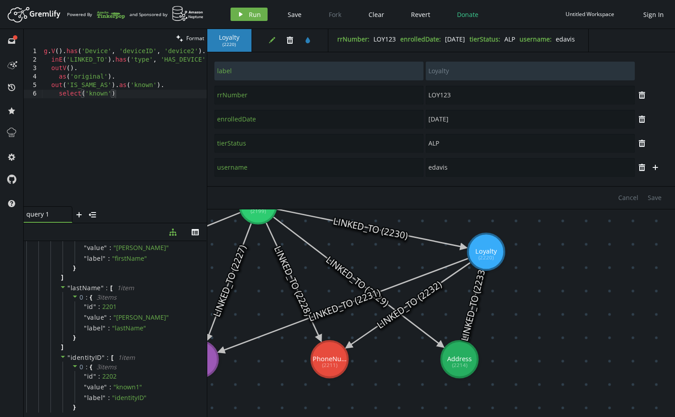
drag, startPoint x: 365, startPoint y: 293, endPoint x: 486, endPoint y: 252, distance: 127.7
drag, startPoint x: 250, startPoint y: 146, endPoint x: 205, endPoint y: 142, distance: 45.7
click at [205, 142] on div "clean Format select('known') 1 2 3 4 5 6 g . V ( ) . has ( 'Device' , 'deviceID…" at bounding box center [349, 223] width 651 height 388
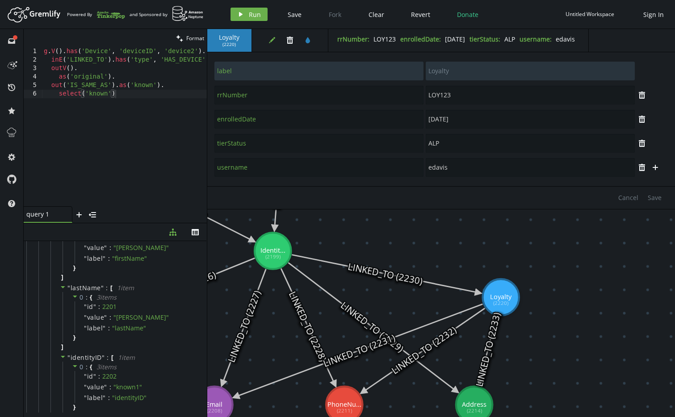
drag, startPoint x: 569, startPoint y: 265, endPoint x: 583, endPoint y: 311, distance: 48.3
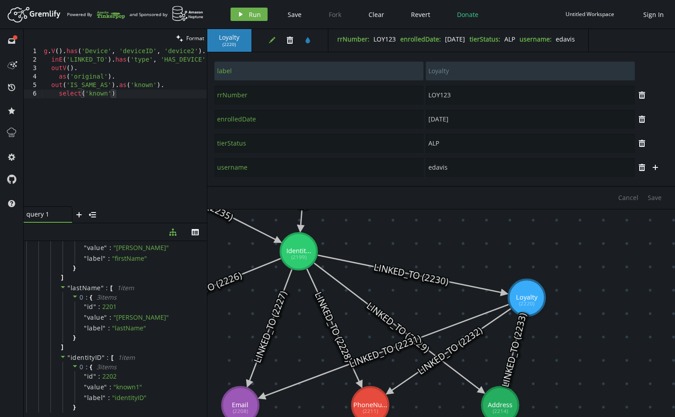
drag, startPoint x: 207, startPoint y: 288, endPoint x: 233, endPoint y: 288, distance: 25.5
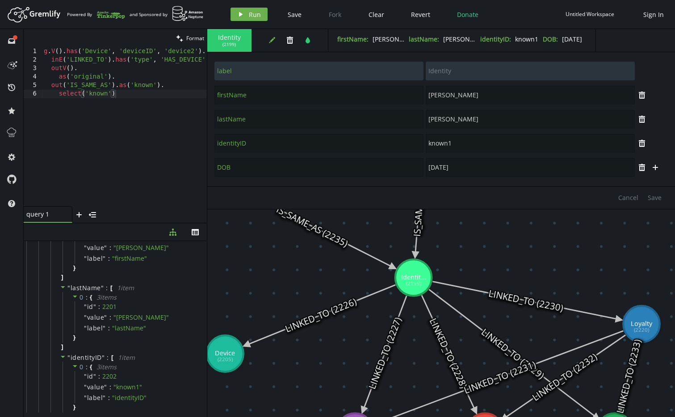
drag, startPoint x: 301, startPoint y: 319, endPoint x: 345, endPoint y: 322, distance: 43.5
click at [298, 222] on icon at bounding box center [312, 227] width 162 height 82
